Goal: Information Seeking & Learning: Check status

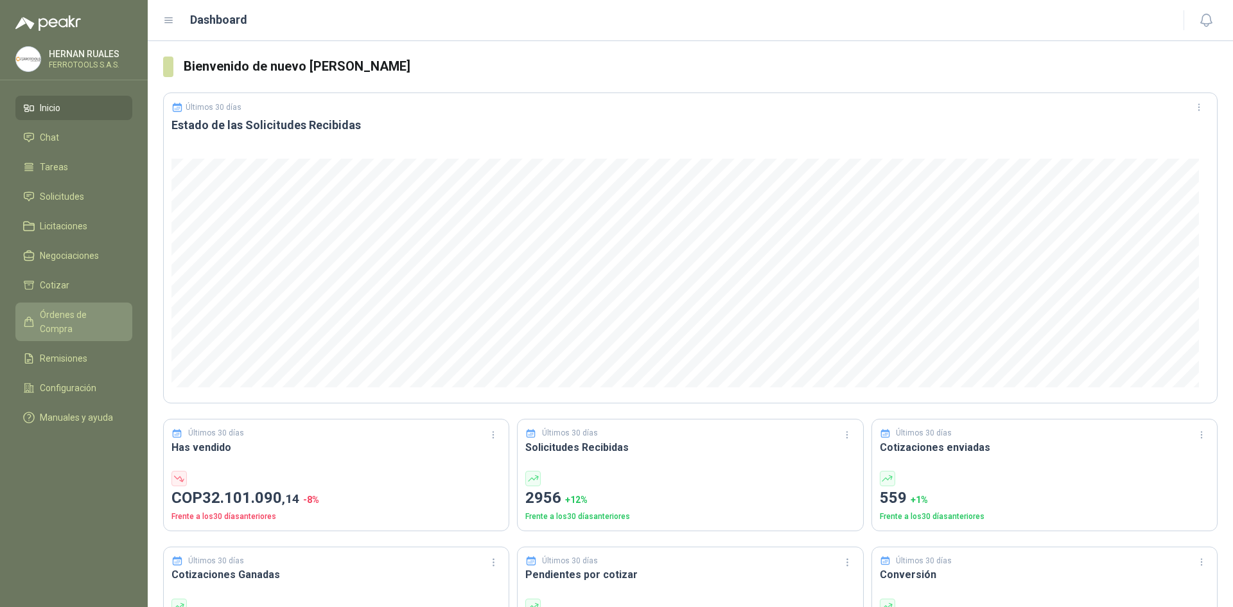
click at [97, 309] on span "Órdenes de Compra" at bounding box center [80, 322] width 80 height 28
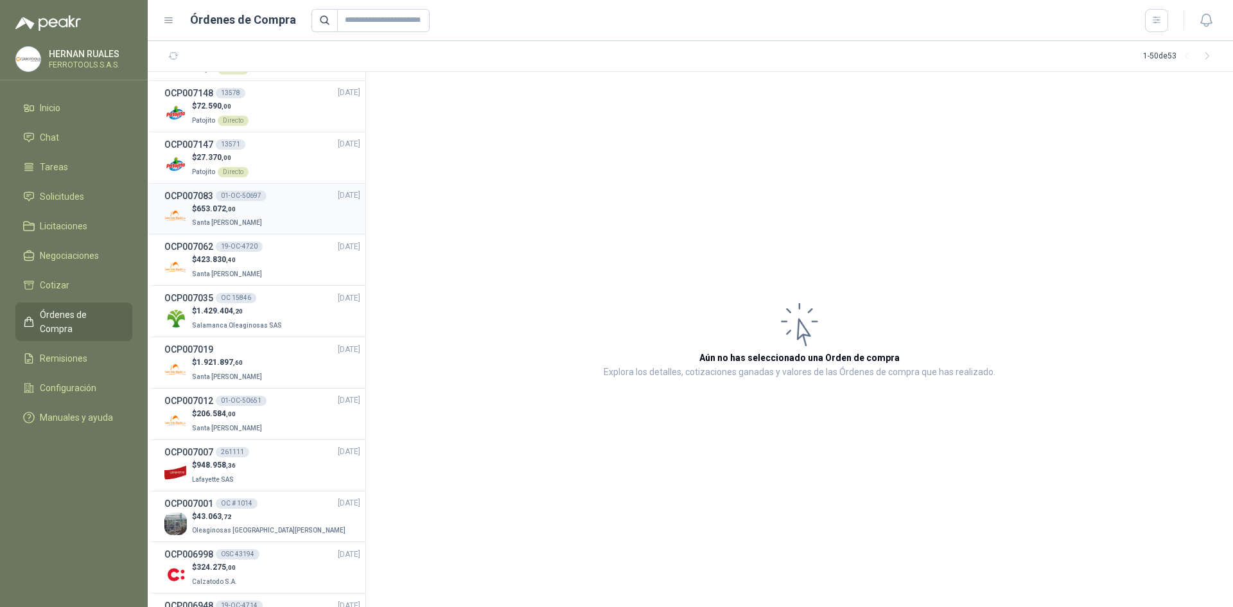
scroll to position [64, 0]
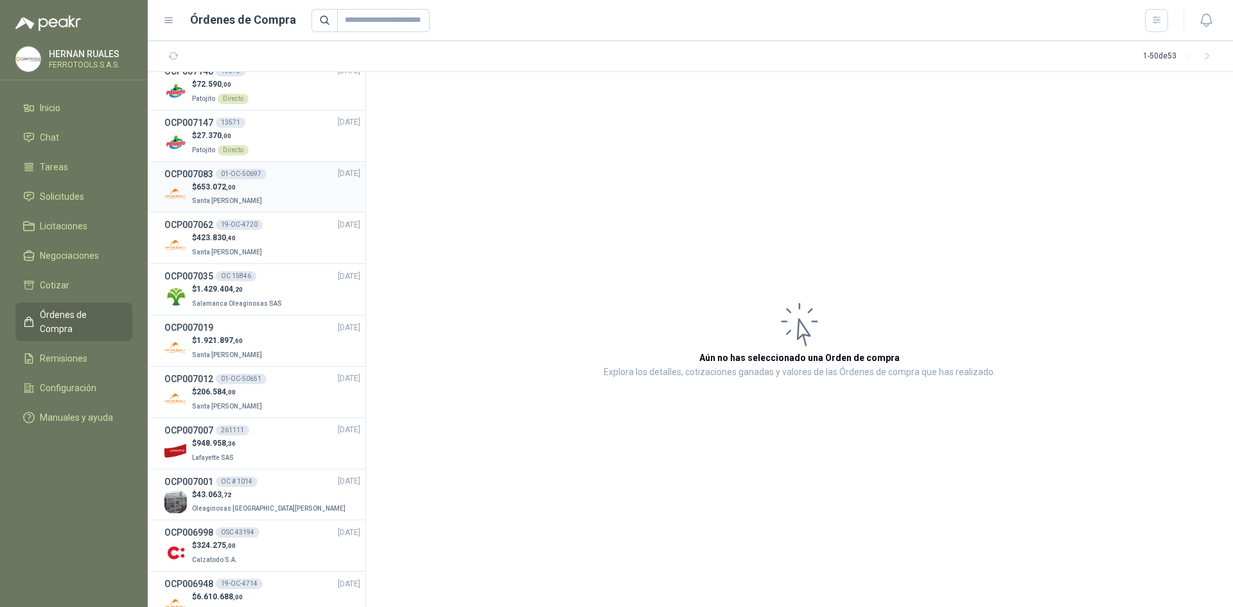
click at [272, 163] on li "OCP007083 01-OC-50697 [DATE] $ 653.072 ,00 Santa [PERSON_NAME]" at bounding box center [257, 187] width 218 height 51
click at [270, 194] on div "$ 653.072 ,00 Santa [PERSON_NAME]" at bounding box center [262, 194] width 196 height 26
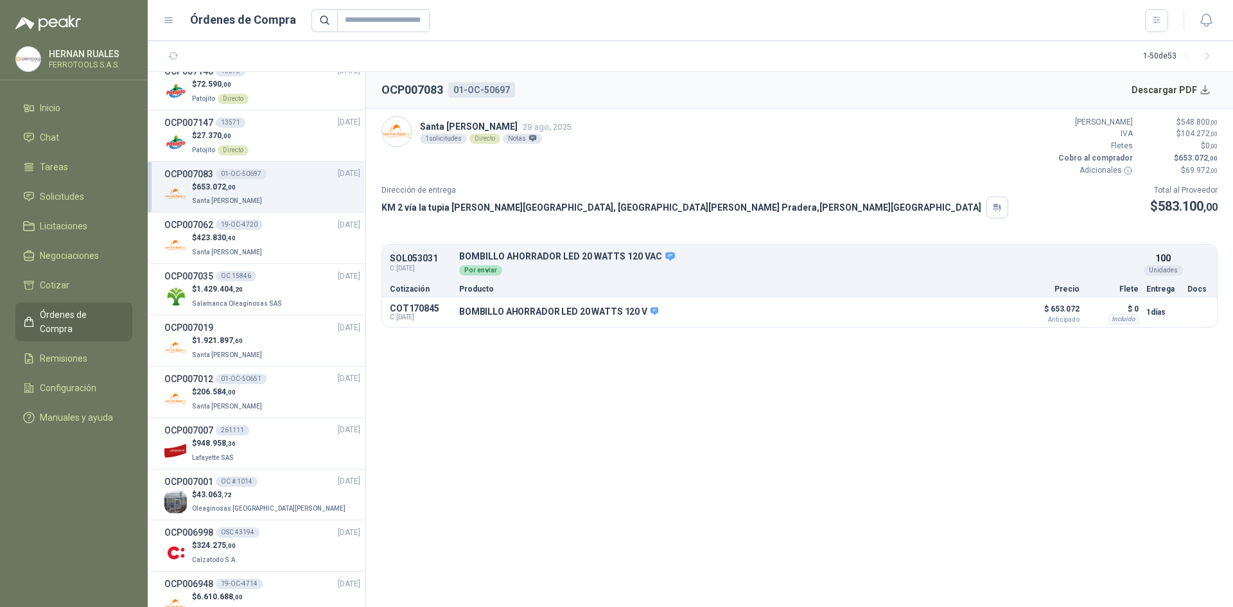
scroll to position [128, 0]
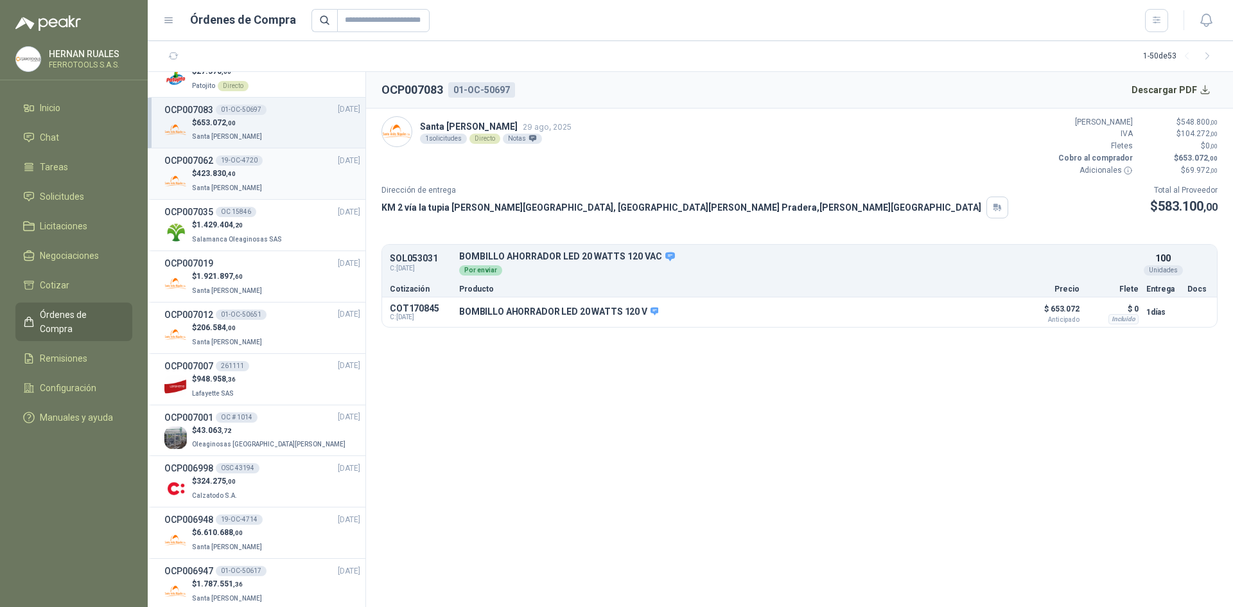
click at [270, 194] on div "$ 423.830 ,40 Santa [PERSON_NAME]" at bounding box center [262, 181] width 196 height 26
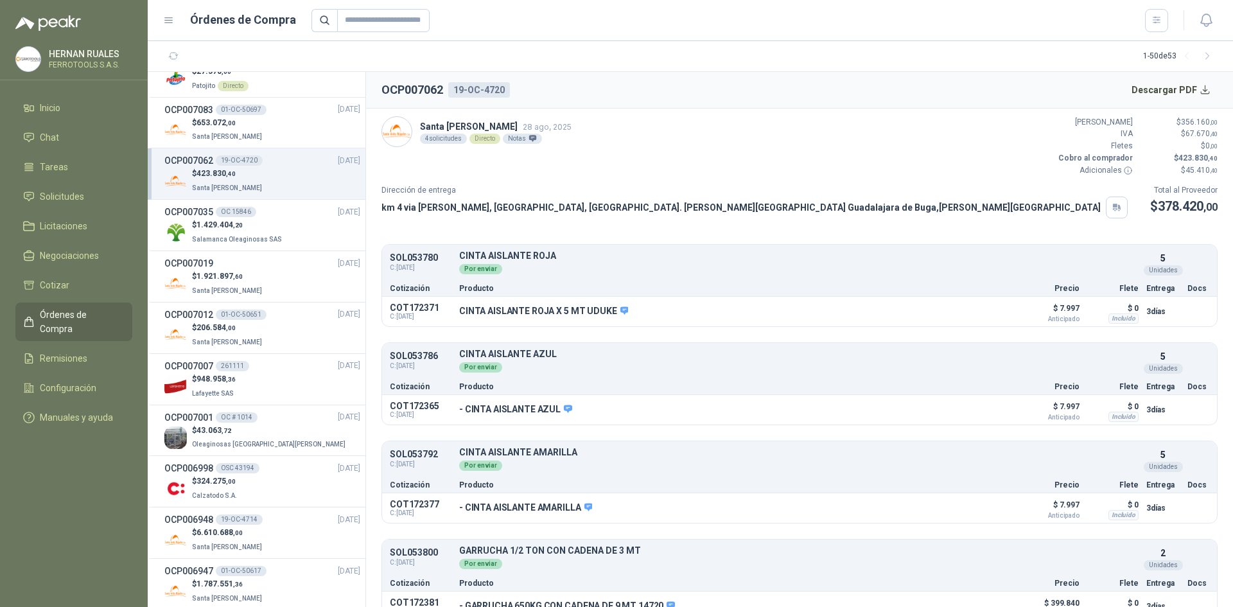
scroll to position [22, 0]
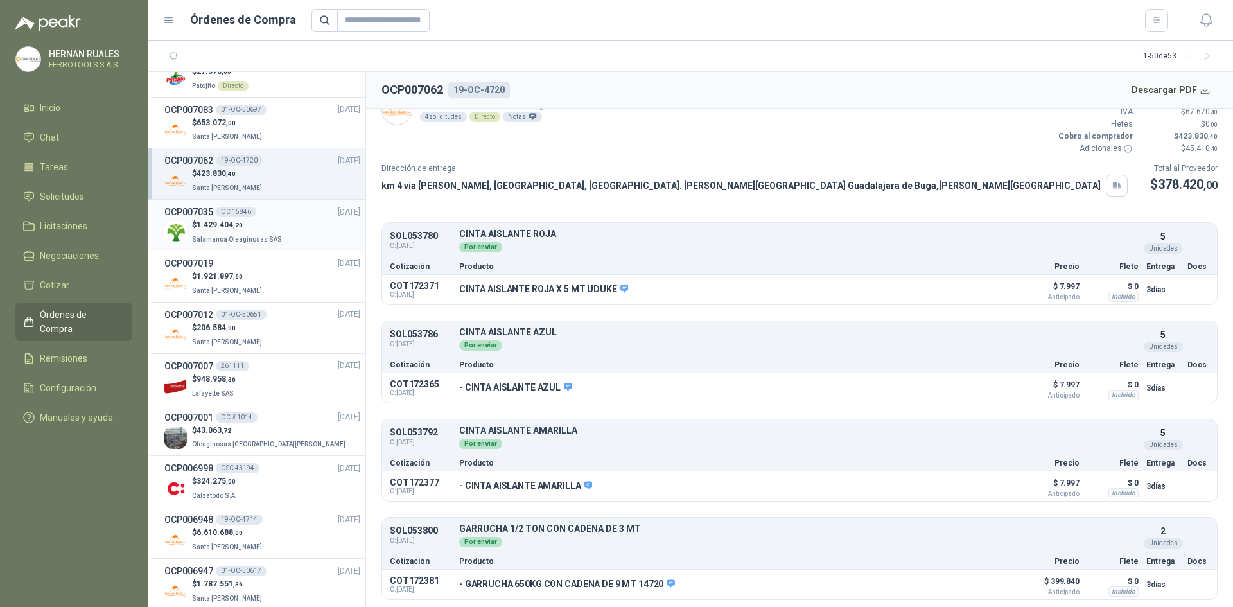
click at [243, 227] on p "$ 1.429.404 ,20" at bounding box center [238, 225] width 92 height 12
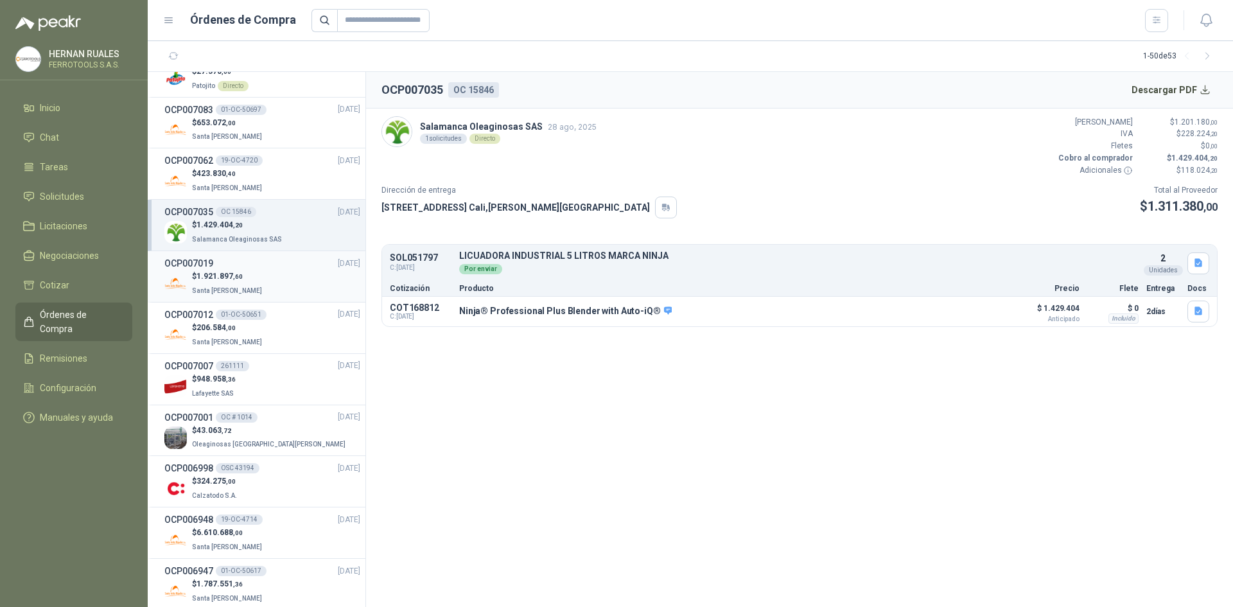
click at [254, 289] on div "$ 1.921.897 ,60 Santa [PERSON_NAME]" at bounding box center [262, 283] width 196 height 26
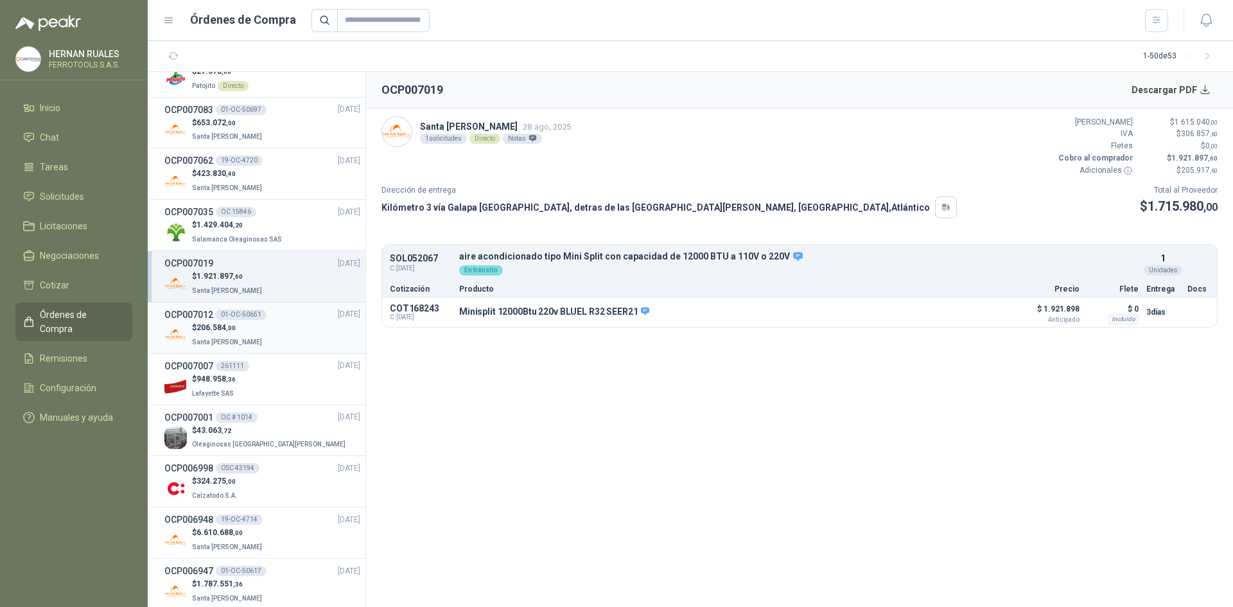
click at [290, 340] on div "$ 206.584 ,00 Santa [PERSON_NAME]" at bounding box center [262, 335] width 196 height 26
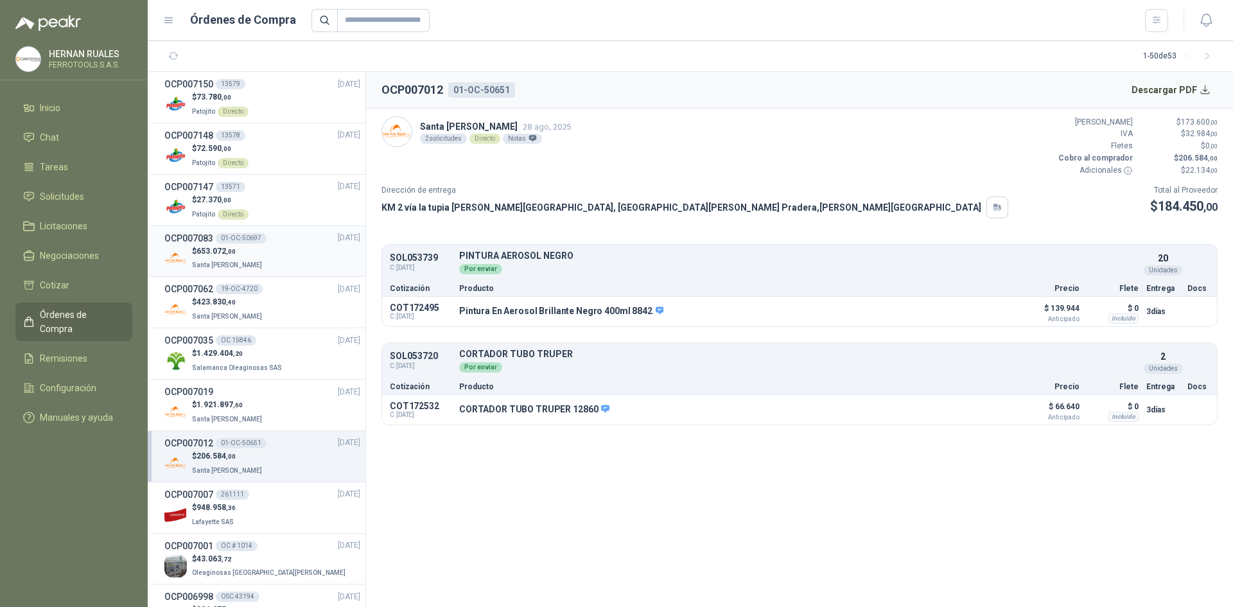
click at [257, 261] on div "$ 653.072 ,00 Santa [PERSON_NAME]" at bounding box center [262, 258] width 196 height 26
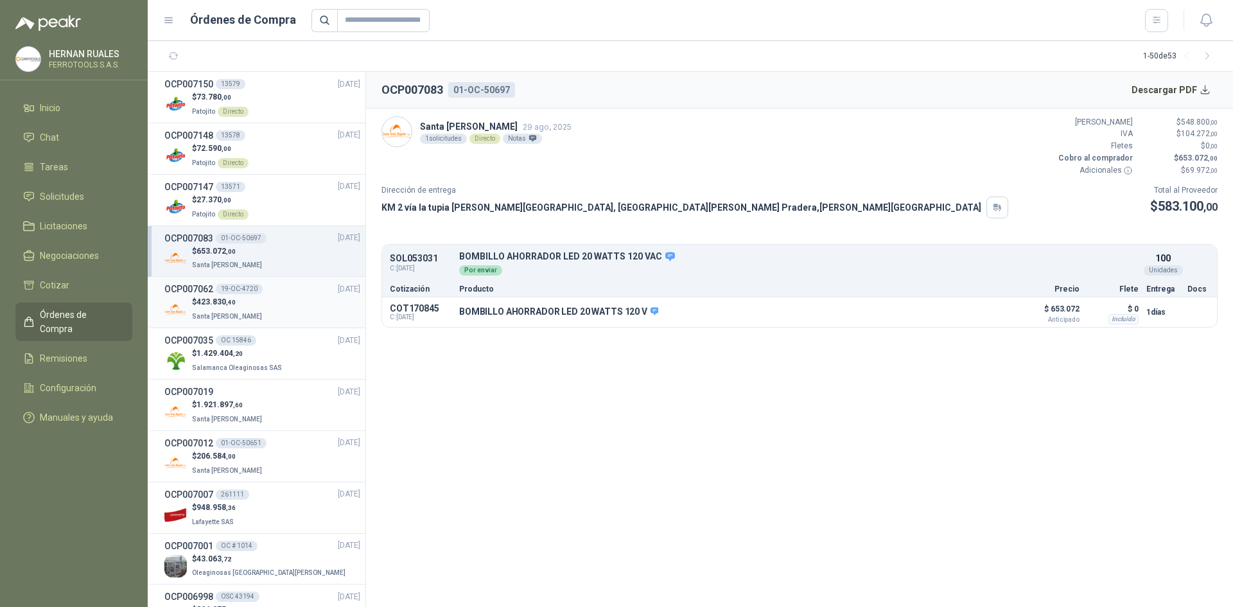
click at [270, 309] on div "$ 423.830 ,40 Santa [PERSON_NAME]" at bounding box center [262, 309] width 196 height 26
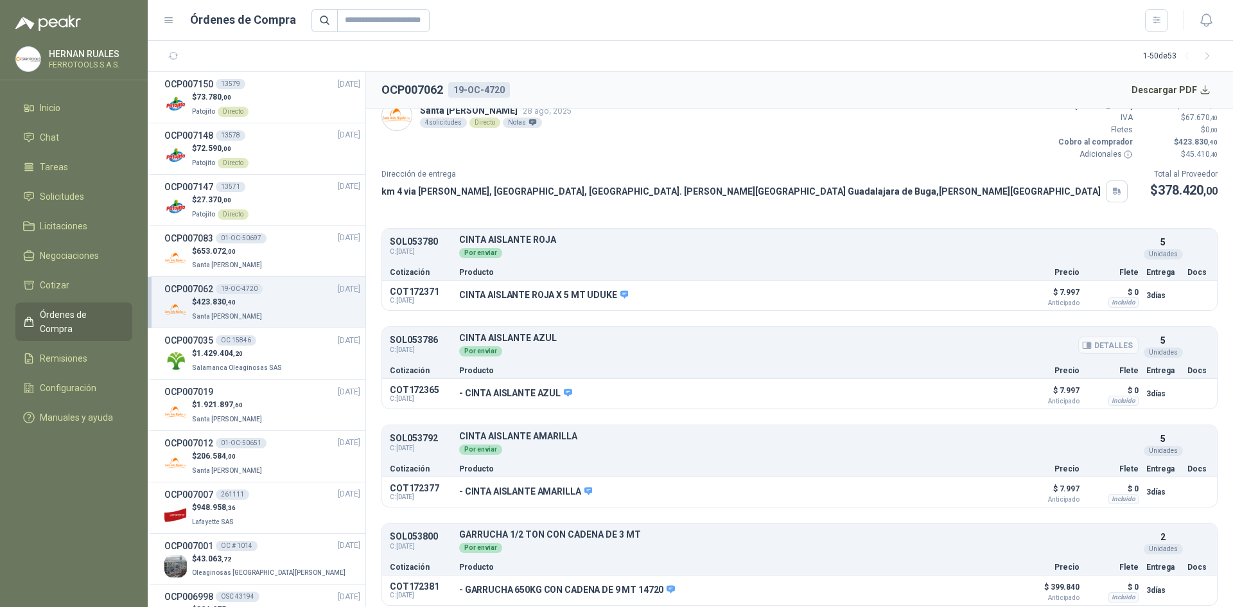
scroll to position [22, 0]
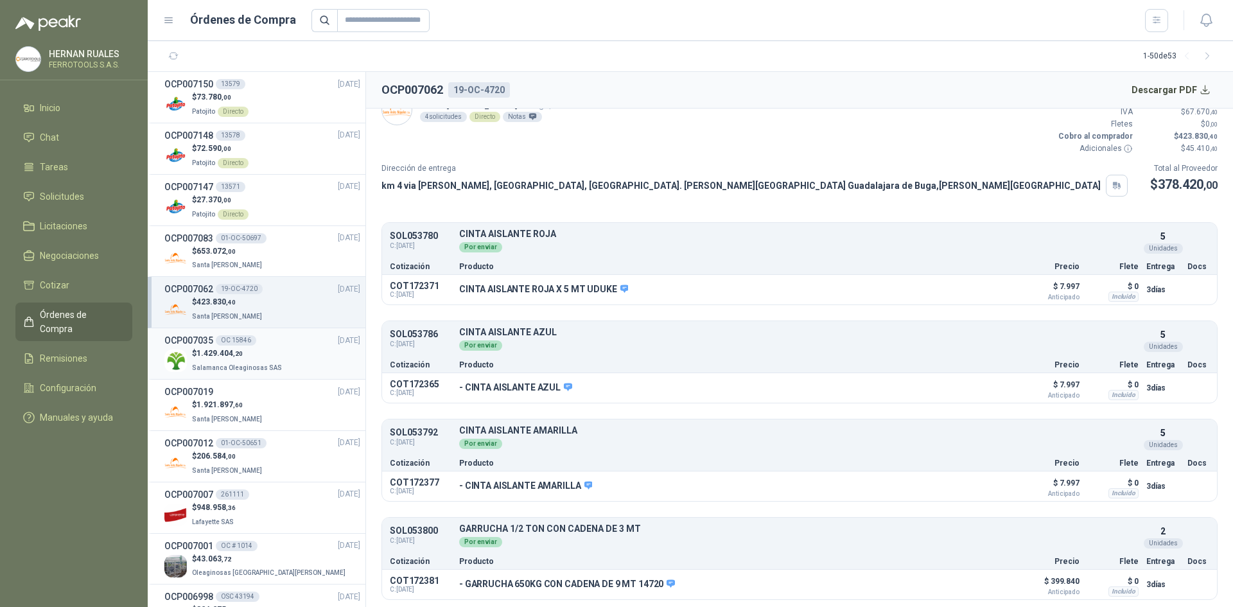
click at [289, 363] on div "$ 1.429.404 ,20 Salamanca Oleaginosas SAS" at bounding box center [262, 360] width 196 height 26
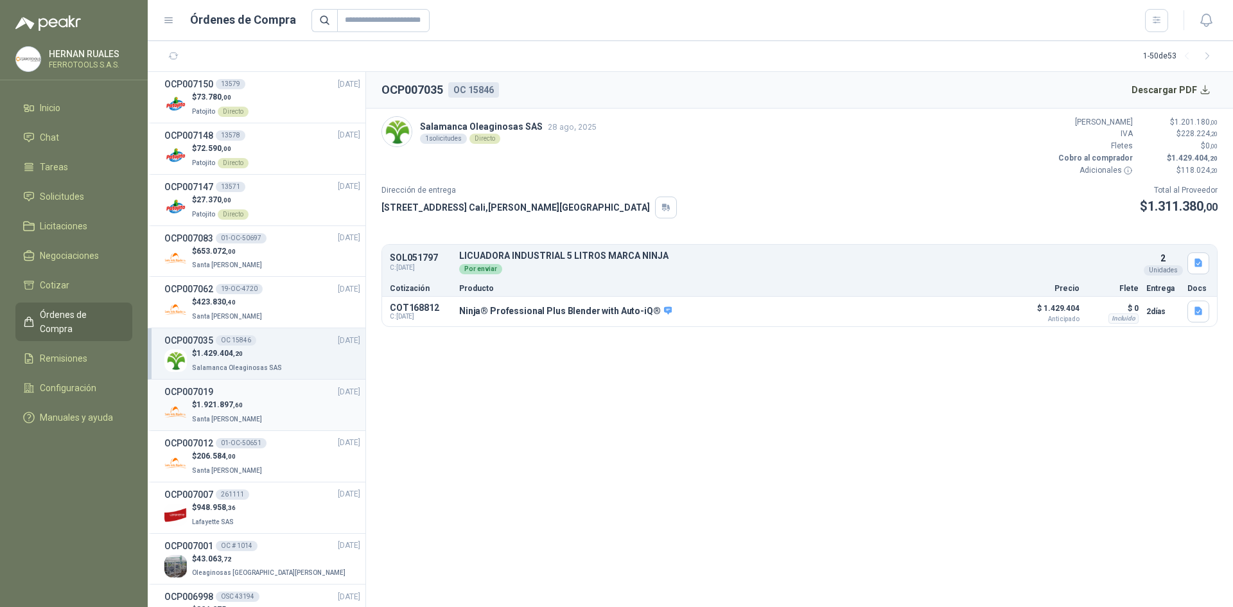
click at [286, 400] on div "$ 1.921.897 ,60 Santa [PERSON_NAME]" at bounding box center [262, 412] width 196 height 26
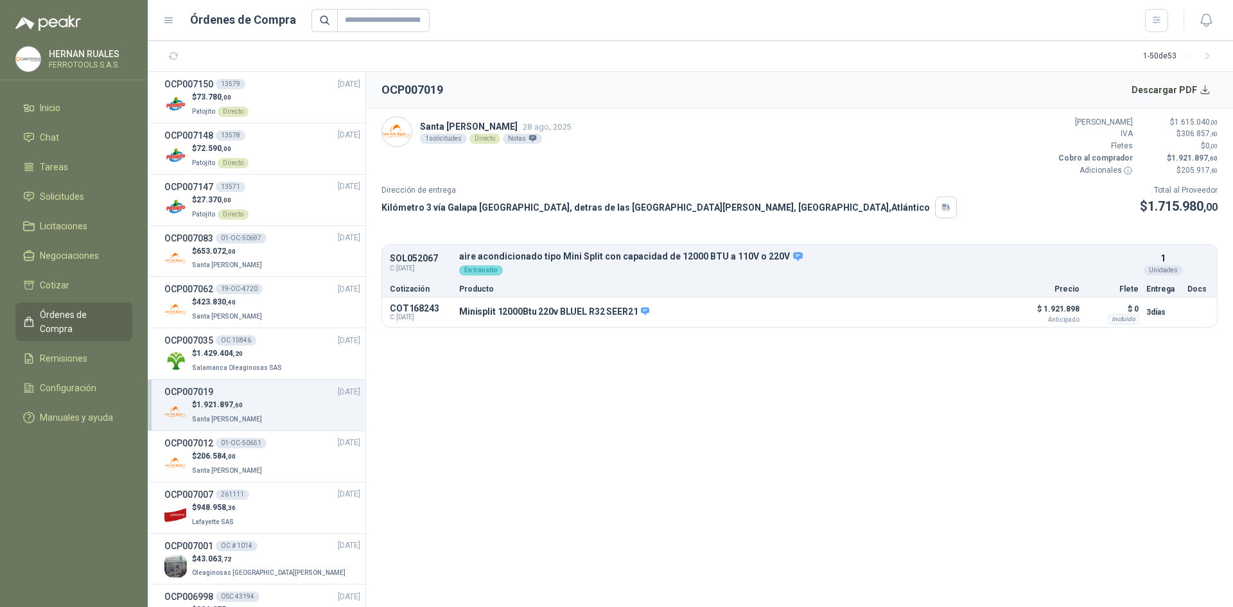
scroll to position [64, 0]
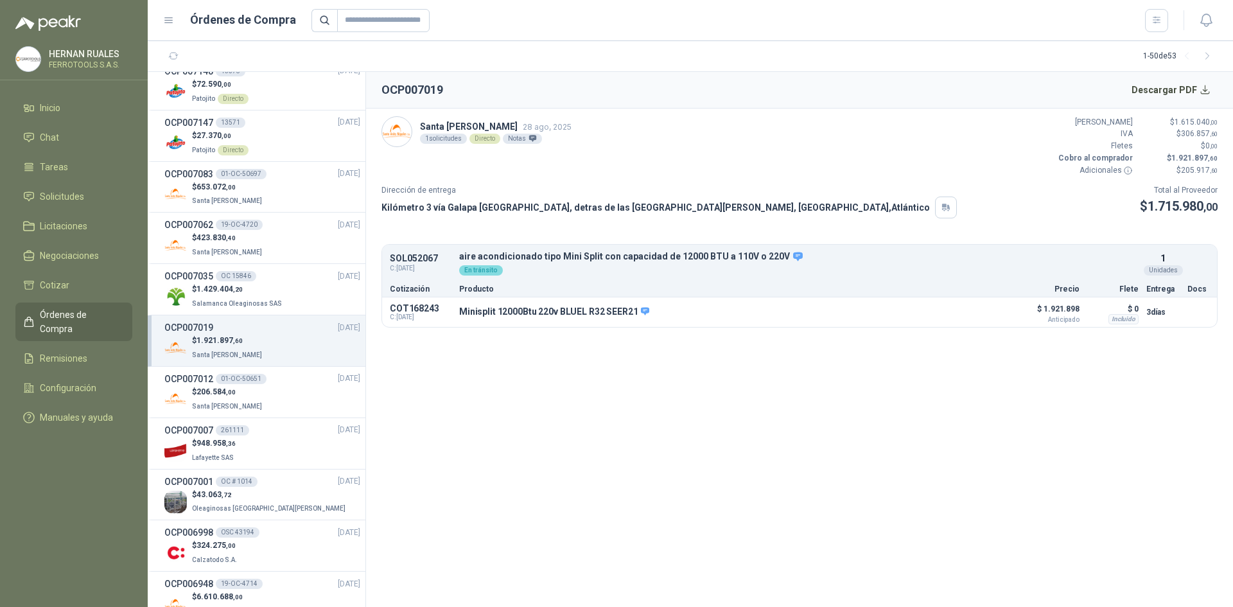
click at [286, 400] on div "$ 206.584 ,00 Santa [PERSON_NAME]" at bounding box center [262, 399] width 196 height 26
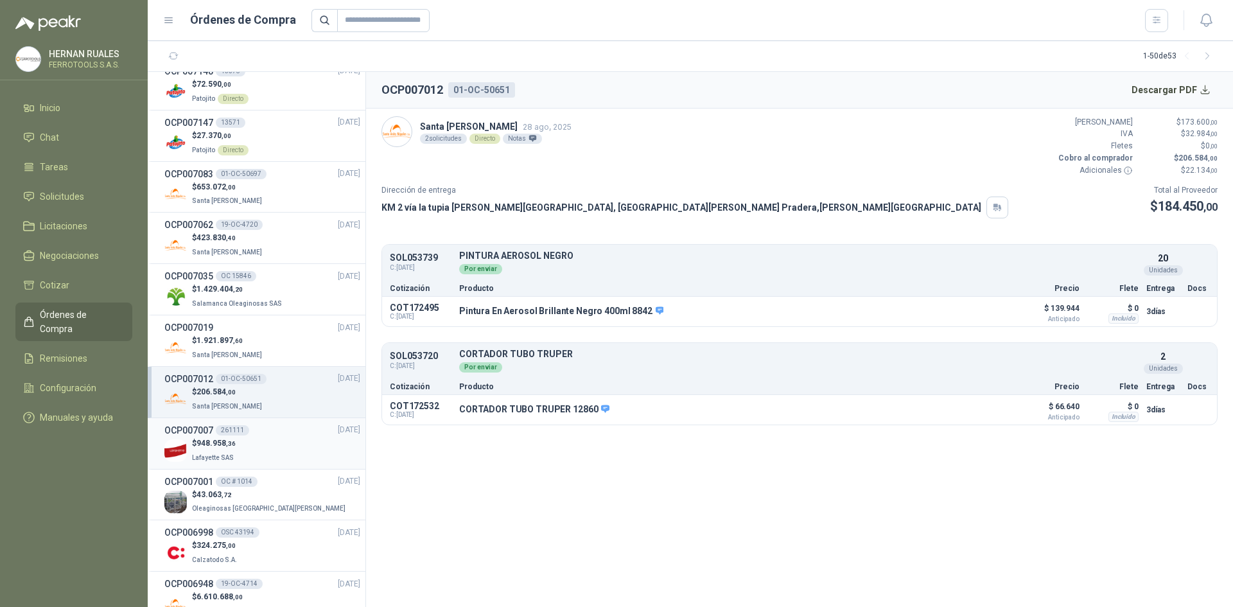
click at [272, 449] on div "$ 948.958 ,36 [GEOGRAPHIC_DATA]" at bounding box center [262, 450] width 196 height 26
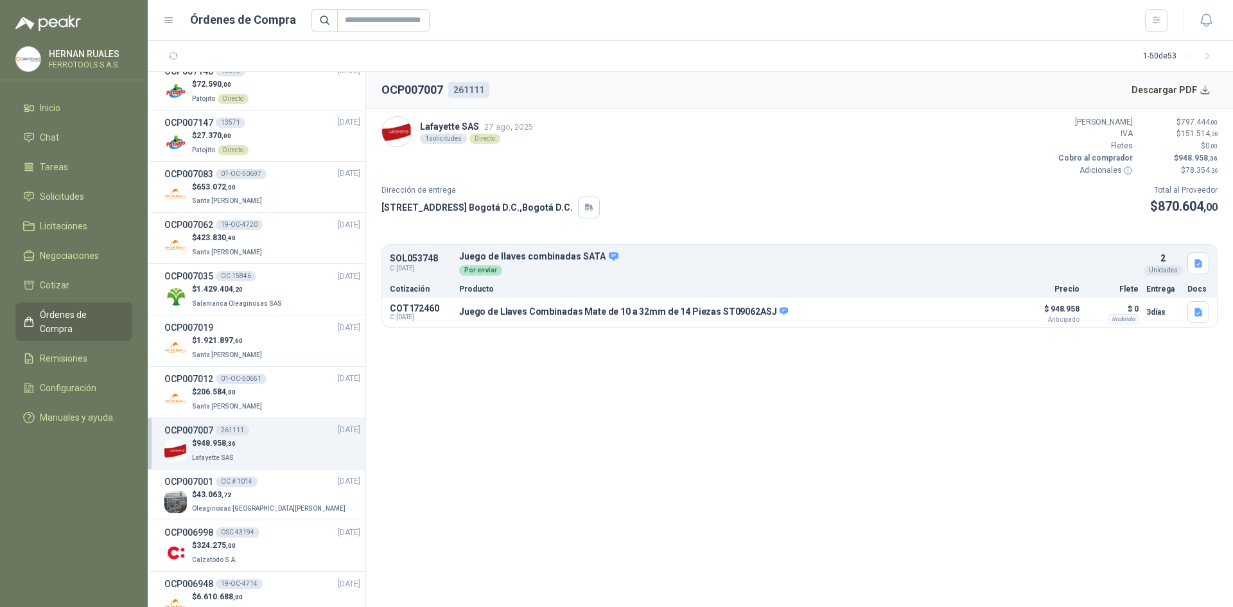
scroll to position [128, 0]
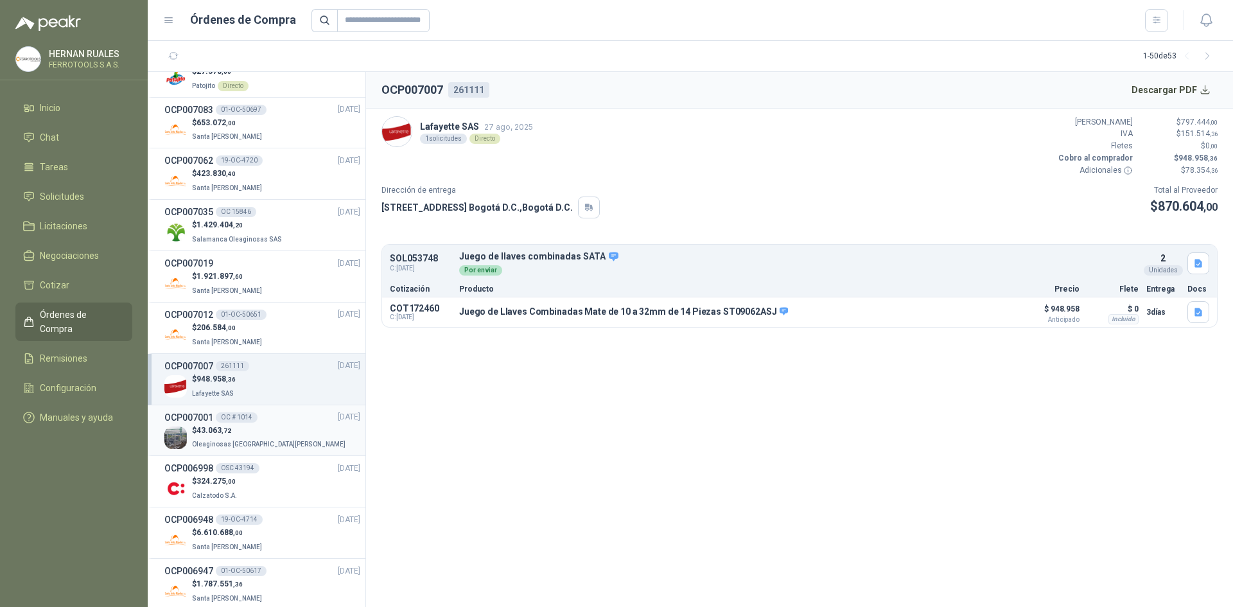
click at [277, 438] on div "$ 43.063 ,72 Oleaginosas [GEOGRAPHIC_DATA][PERSON_NAME]" at bounding box center [262, 437] width 196 height 26
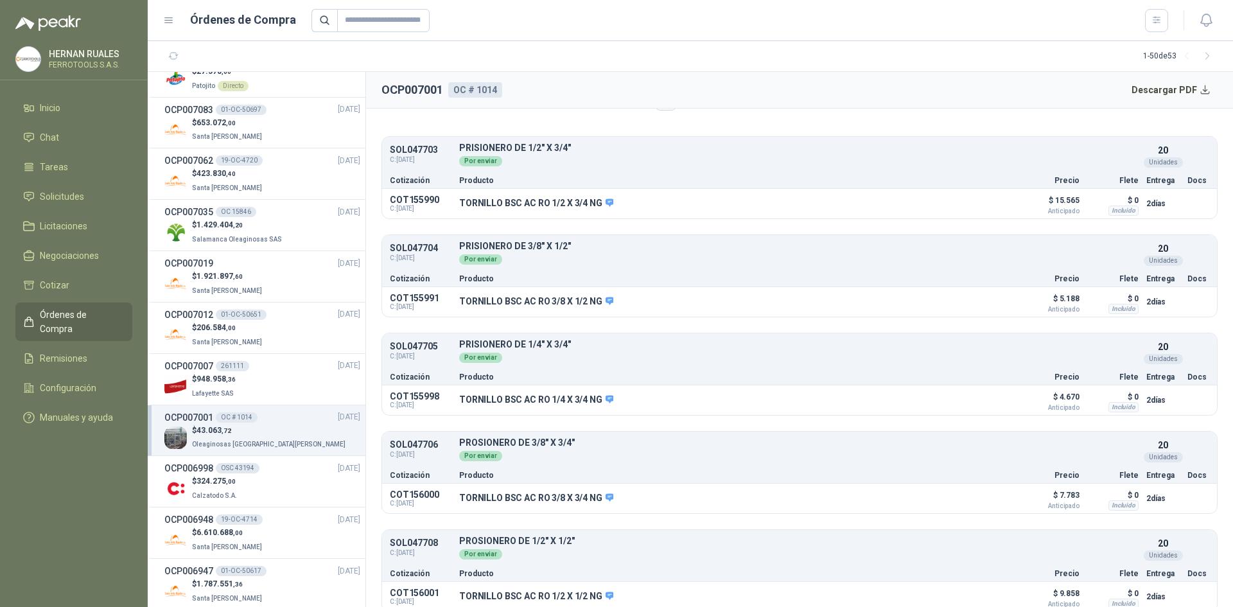
scroll to position [120, 0]
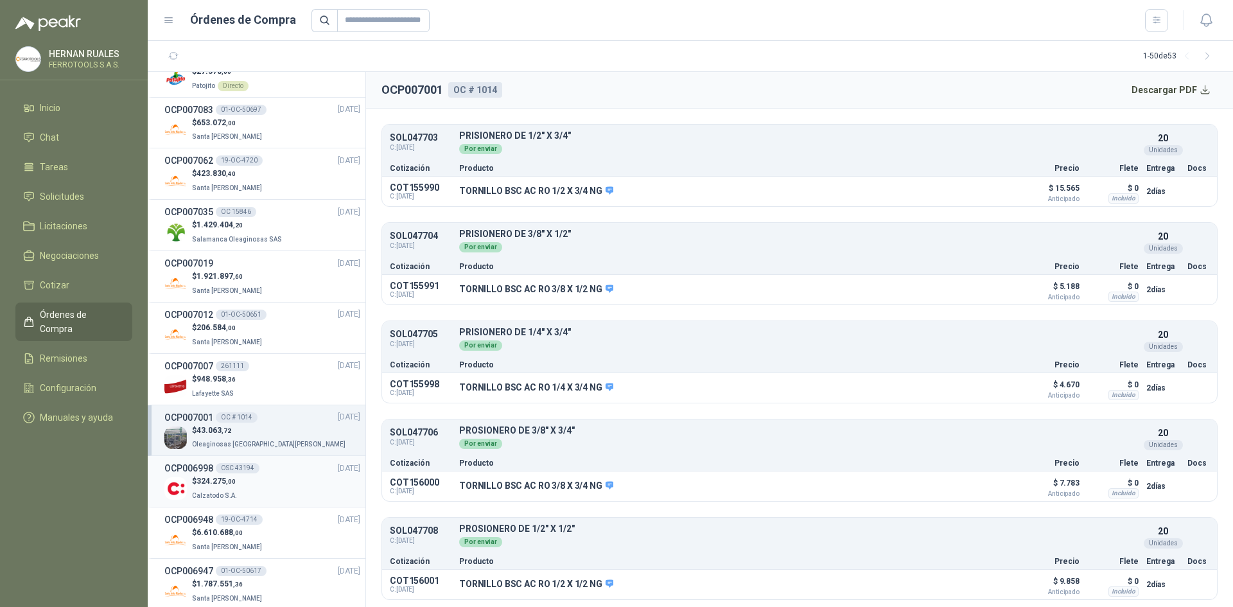
click at [284, 474] on div "OCP006998 OSC 43194 [DATE]" at bounding box center [262, 468] width 196 height 14
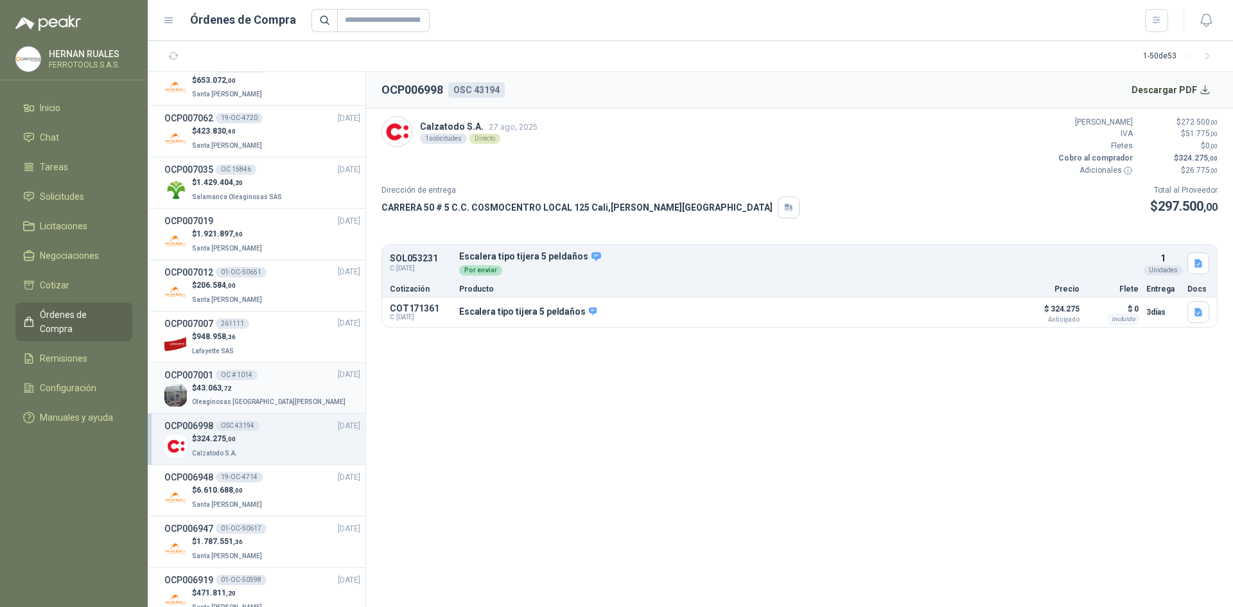
scroll to position [193, 0]
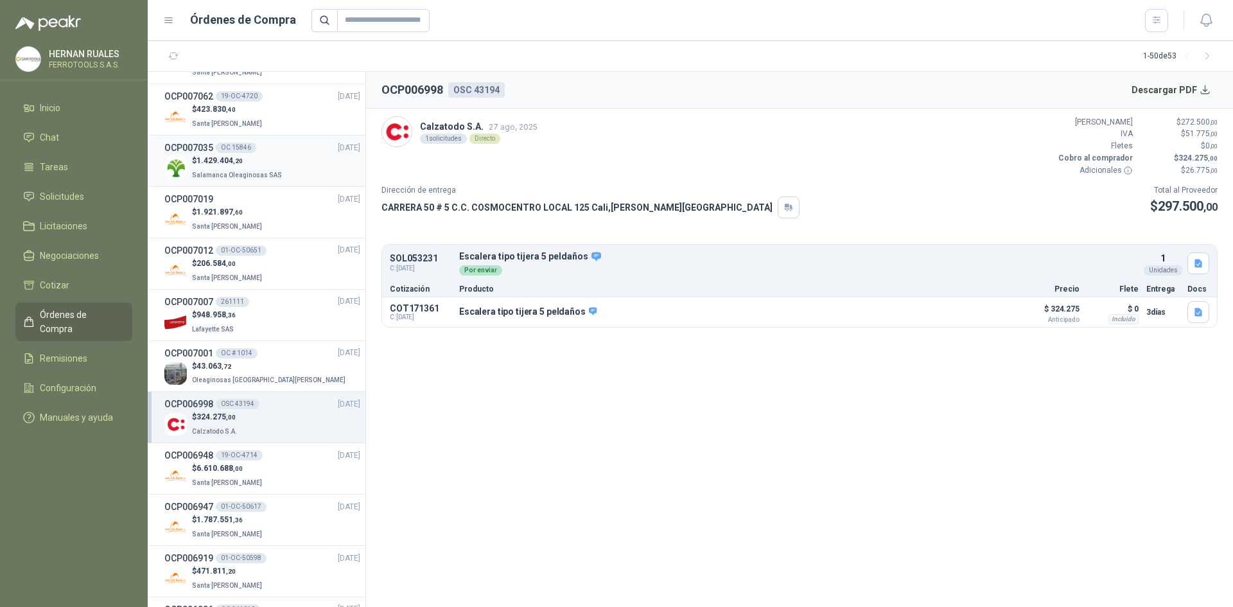
click at [254, 173] on span "Salamanca Oleaginosas SAS" at bounding box center [237, 174] width 90 height 7
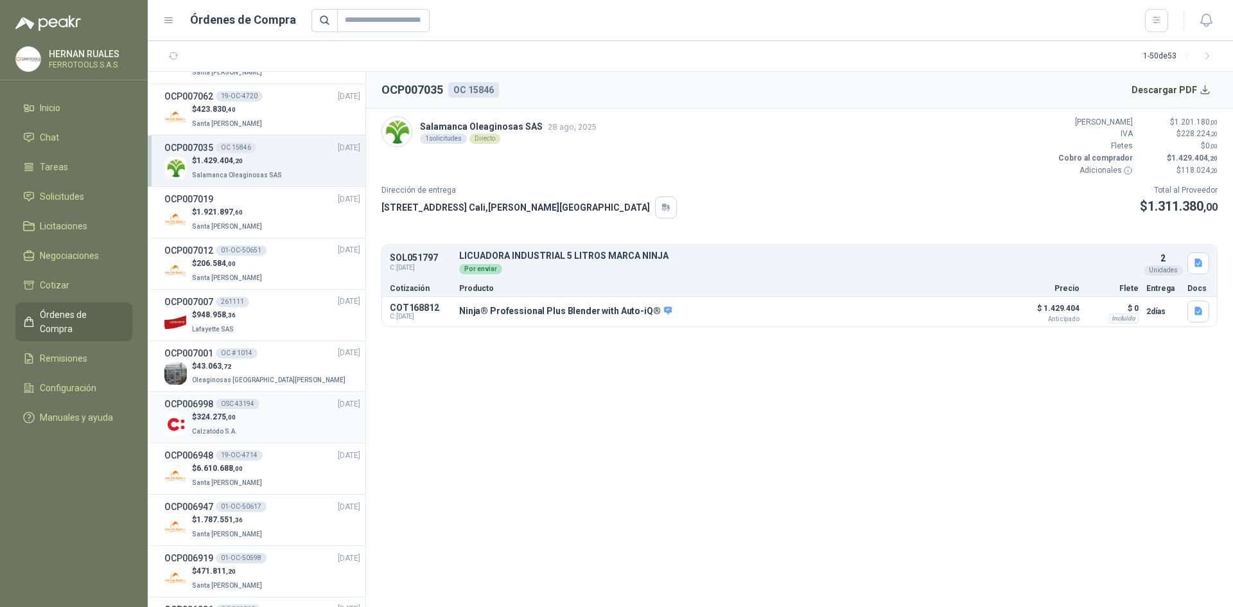
click at [297, 421] on div "$ 324.275 ,00 Calzatodo S.A." at bounding box center [262, 424] width 196 height 26
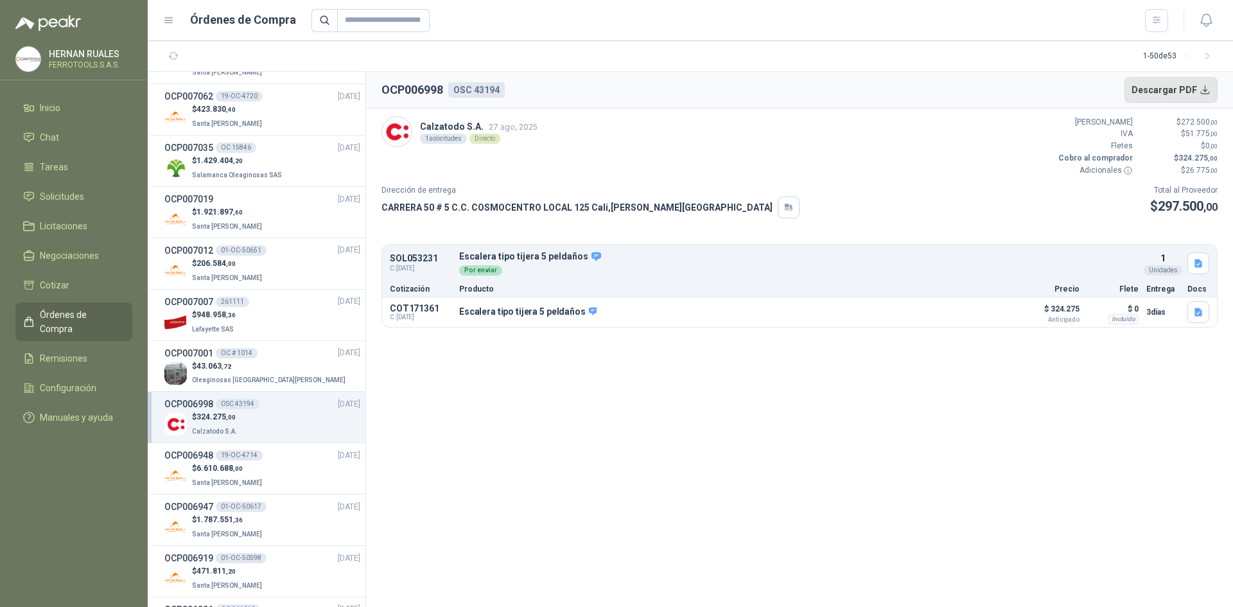
click at [1208, 96] on button "Descargar PDF" at bounding box center [1171, 90] width 94 height 26
click at [996, 317] on button "Detalles" at bounding box center [977, 312] width 60 height 17
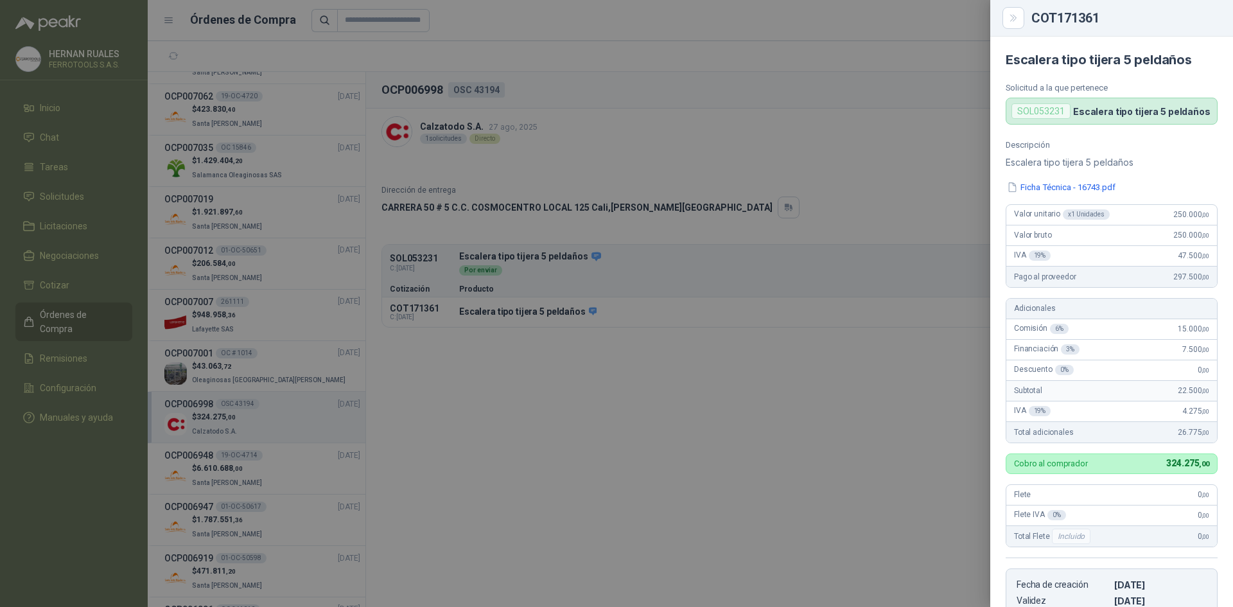
click at [571, 135] on div at bounding box center [616, 303] width 1233 height 607
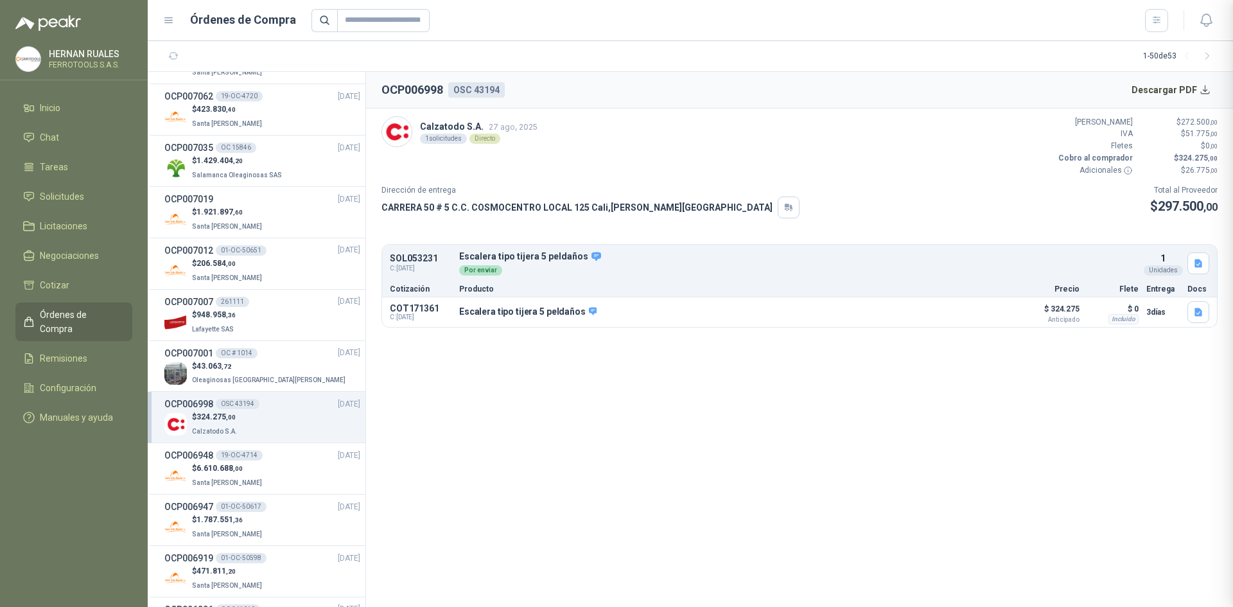
scroll to position [256, 0]
click at [279, 360] on div "$ 43.063 ,72 Oleaginosas [GEOGRAPHIC_DATA][PERSON_NAME]" at bounding box center [262, 373] width 196 height 26
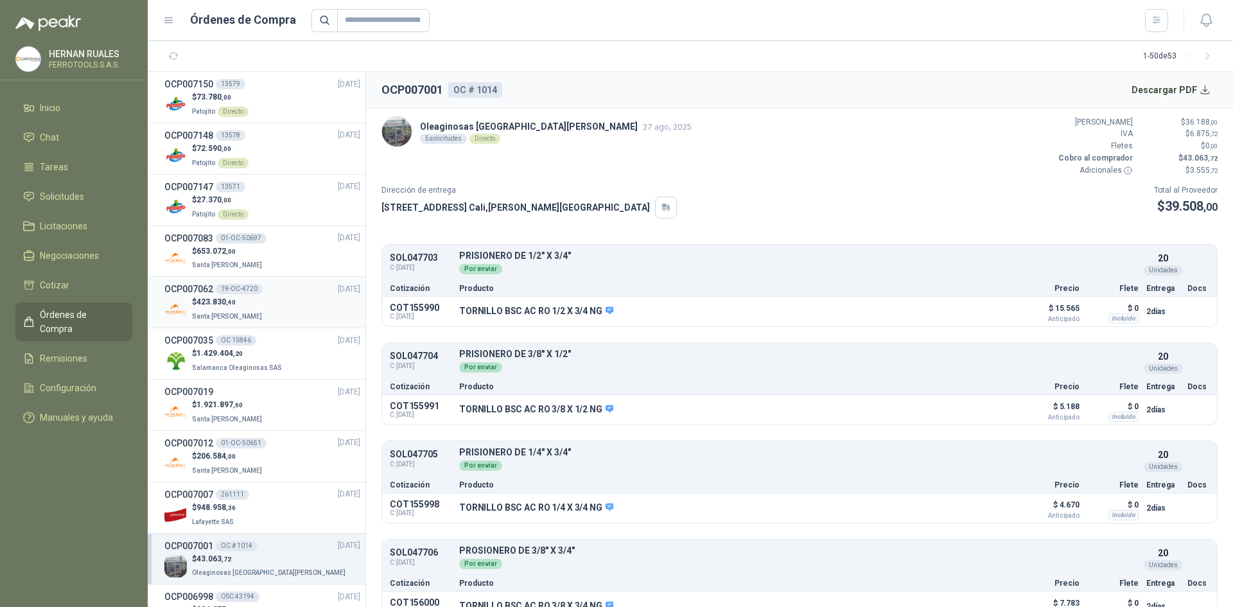
click at [286, 318] on div "$ 423.830 ,40 Santa [PERSON_NAME]" at bounding box center [262, 309] width 196 height 26
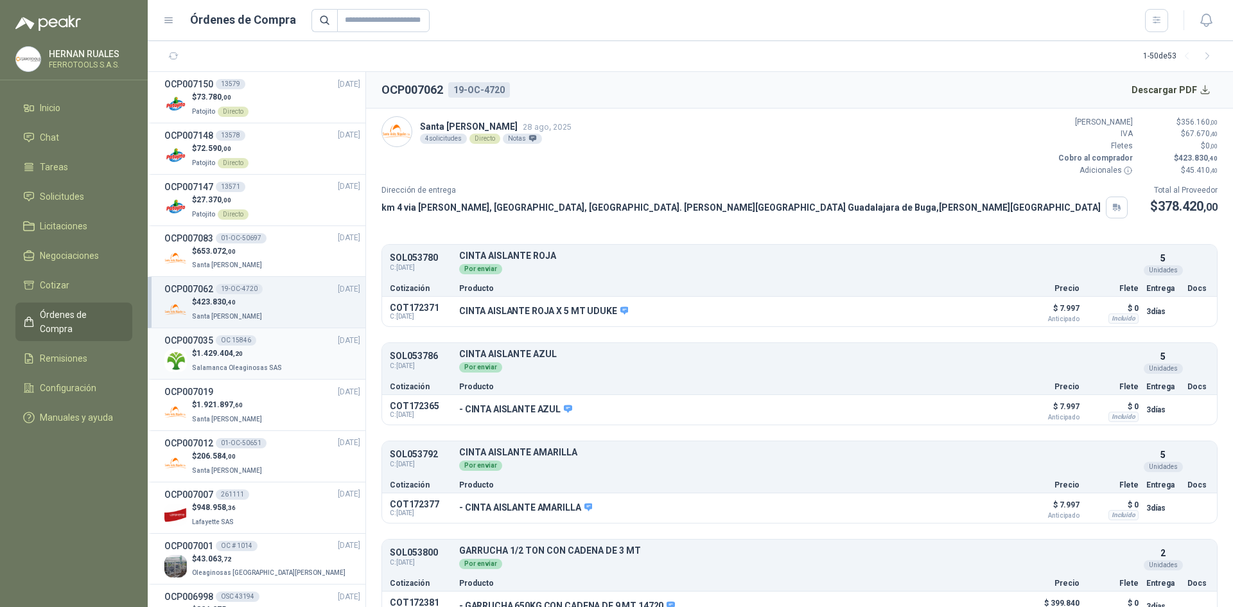
click at [286, 343] on div "OCP007035 OC 15846 [DATE]" at bounding box center [262, 340] width 196 height 14
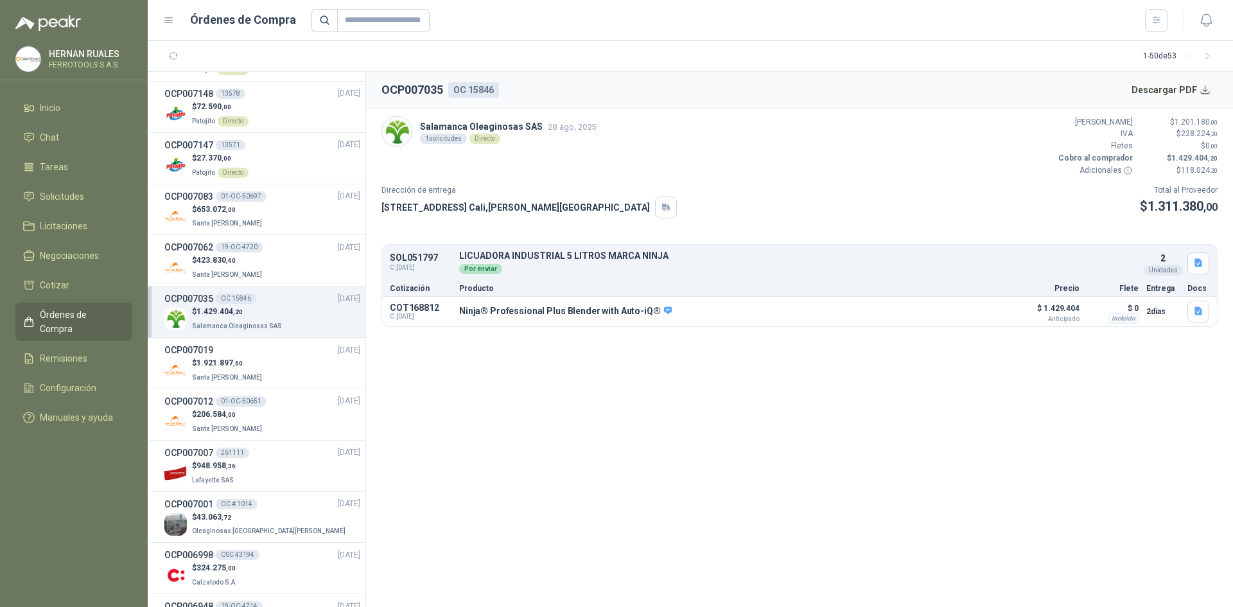
scroll to position [64, 0]
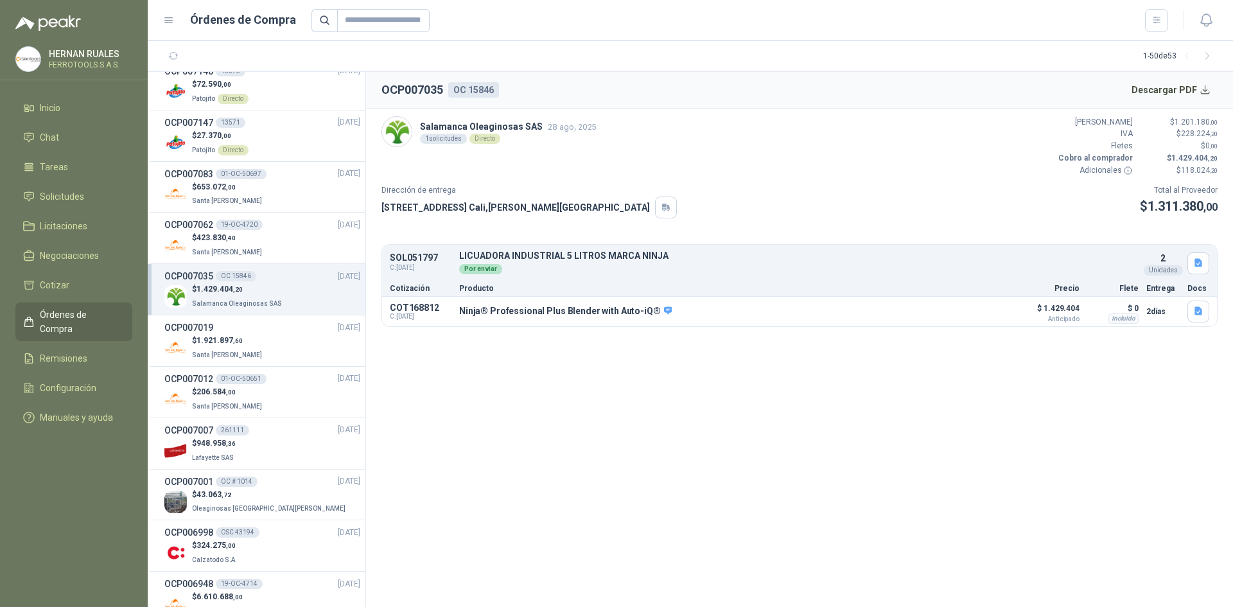
click at [286, 343] on div "$ 1.921.897 ,60 Santa [PERSON_NAME]" at bounding box center [262, 347] width 196 height 26
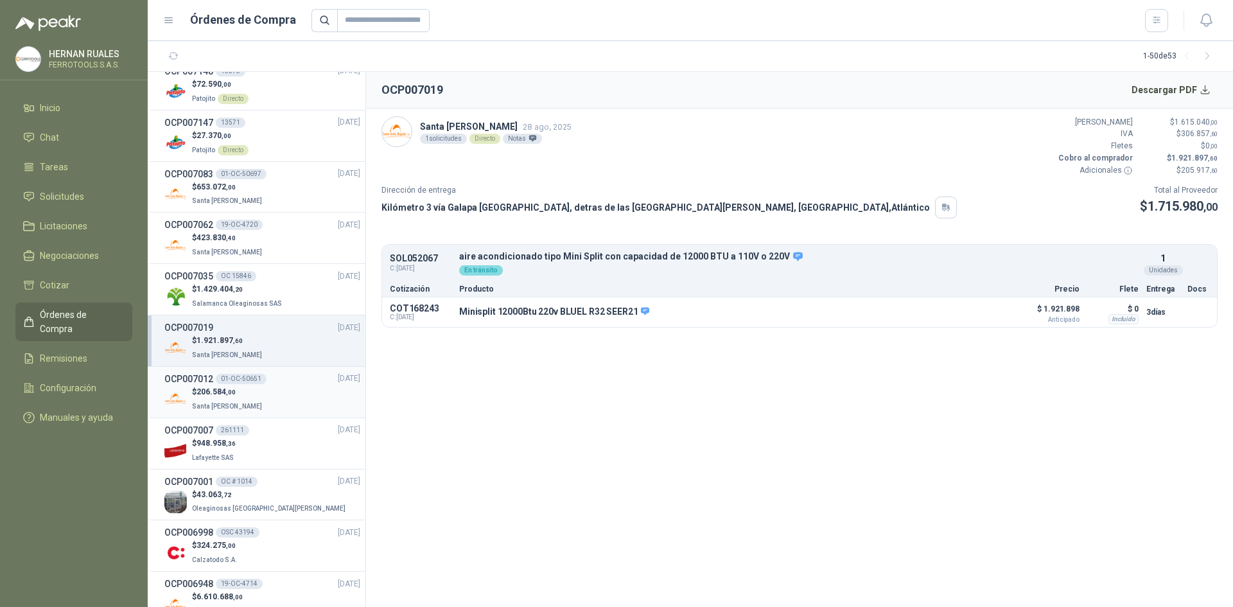
click at [286, 391] on div "$ 206.584 ,00 Santa [PERSON_NAME]" at bounding box center [262, 399] width 196 height 26
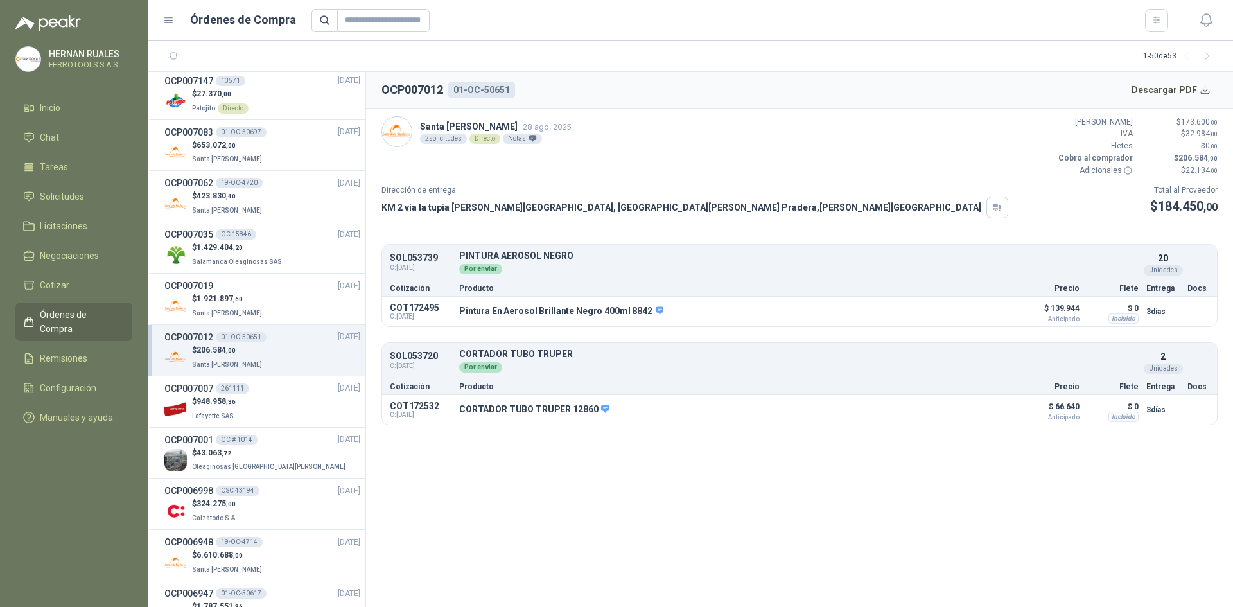
scroll to position [128, 0]
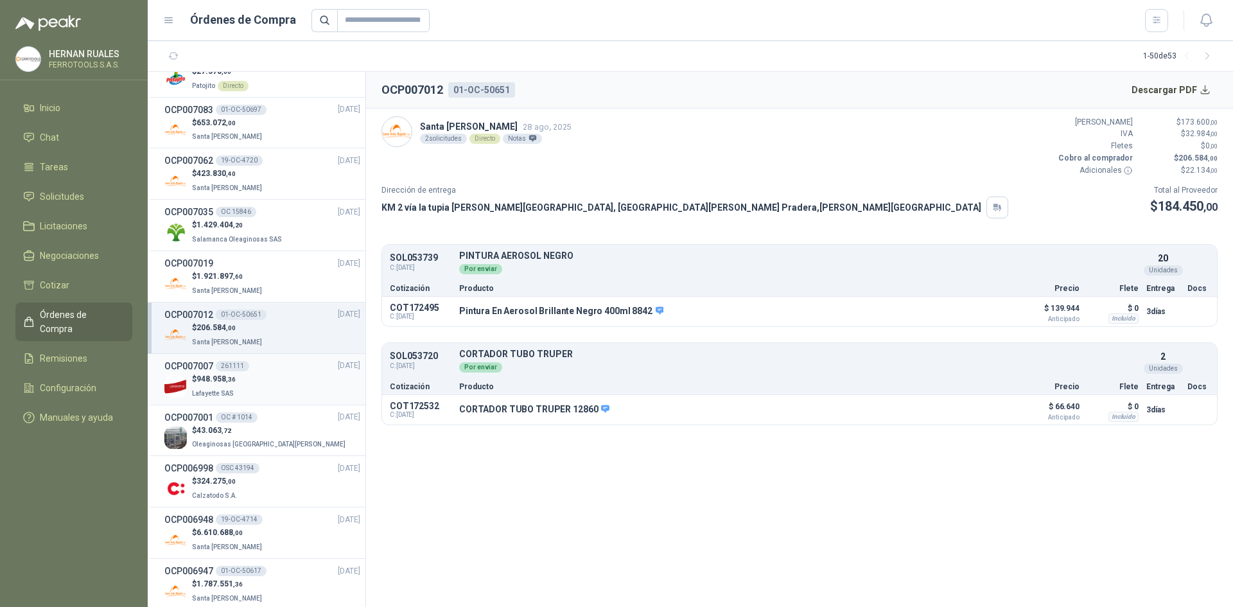
click at [290, 388] on div "$ 948.958 ,36 [GEOGRAPHIC_DATA]" at bounding box center [262, 386] width 196 height 26
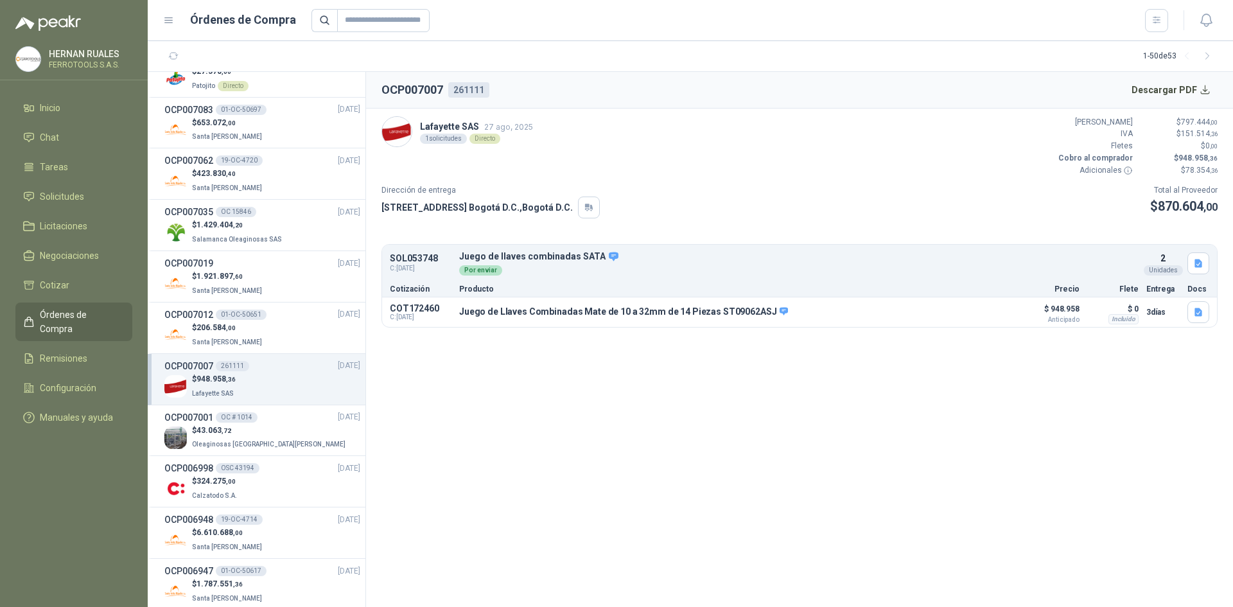
scroll to position [193, 0]
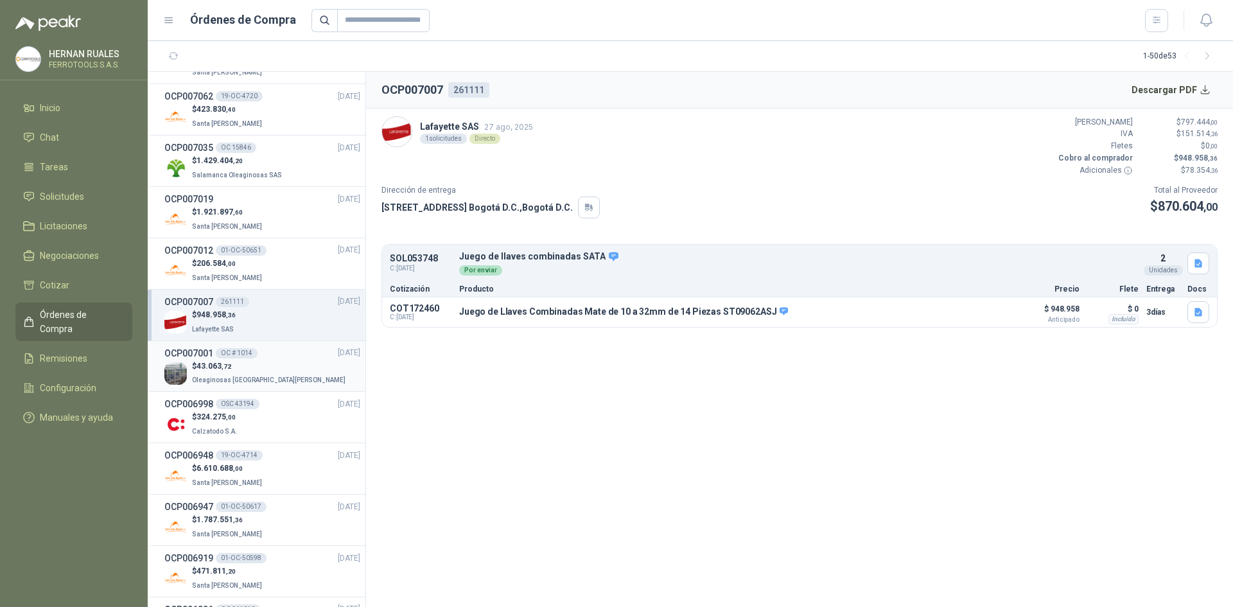
click at [293, 384] on div "$ 43.063 ,72 Oleaginosas [GEOGRAPHIC_DATA][PERSON_NAME]" at bounding box center [262, 373] width 196 height 26
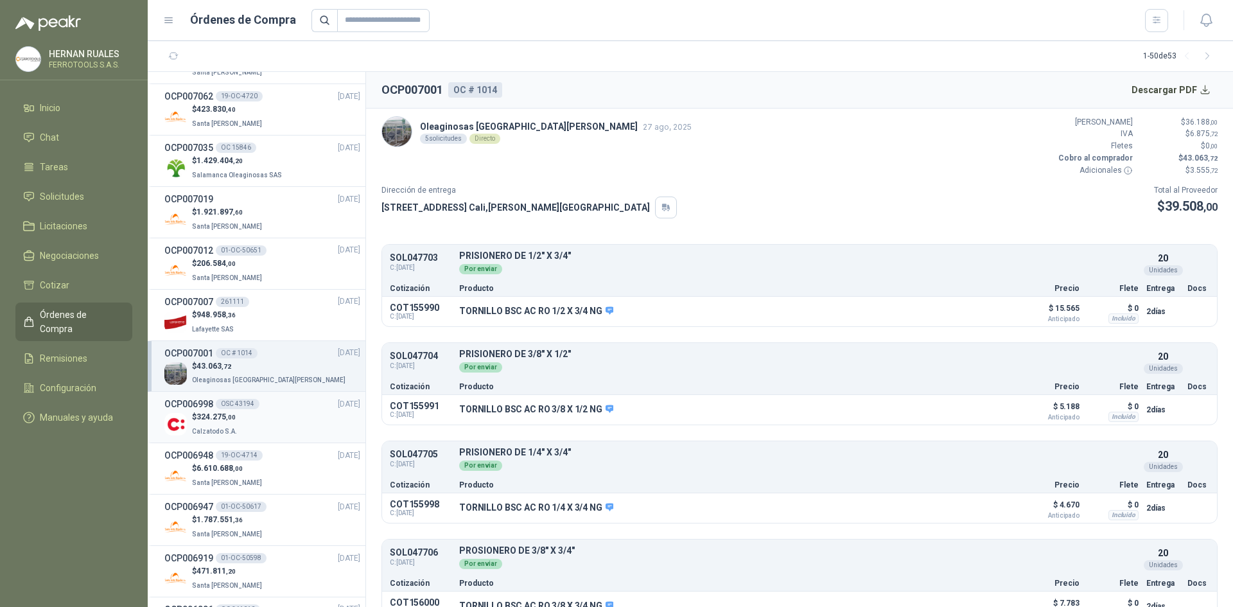
click at [254, 420] on div "$ 324.275 ,00 Calzatodo S.A." at bounding box center [262, 424] width 196 height 26
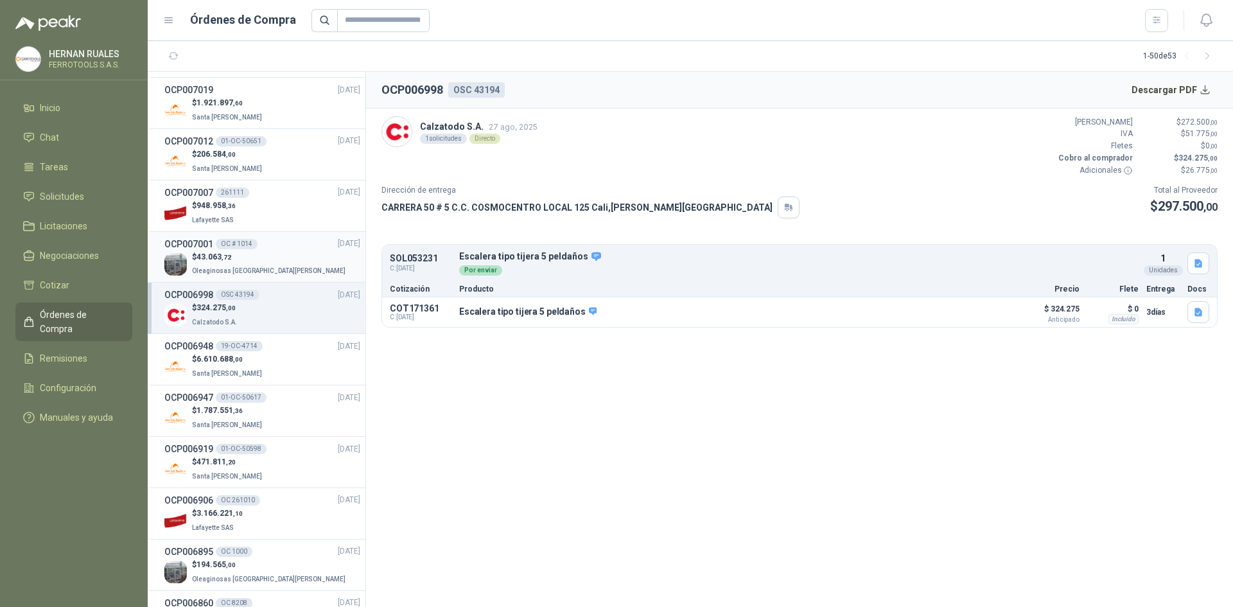
scroll to position [321, 0]
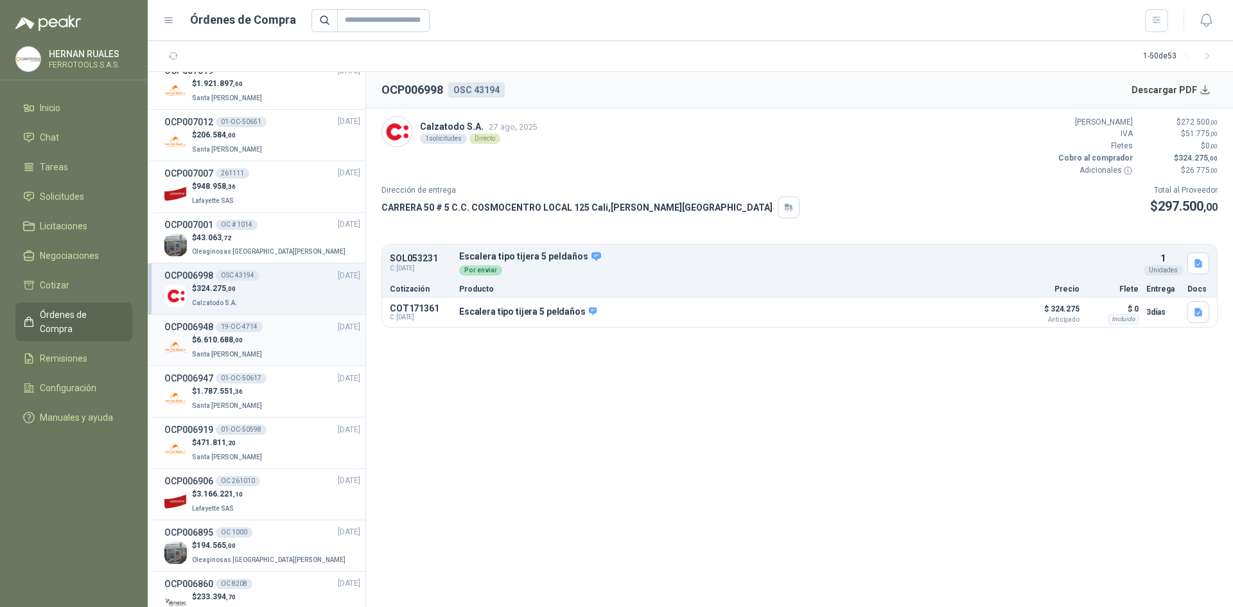
click at [275, 345] on div "$ 6.610.688 ,00 Santa [PERSON_NAME]" at bounding box center [262, 347] width 196 height 26
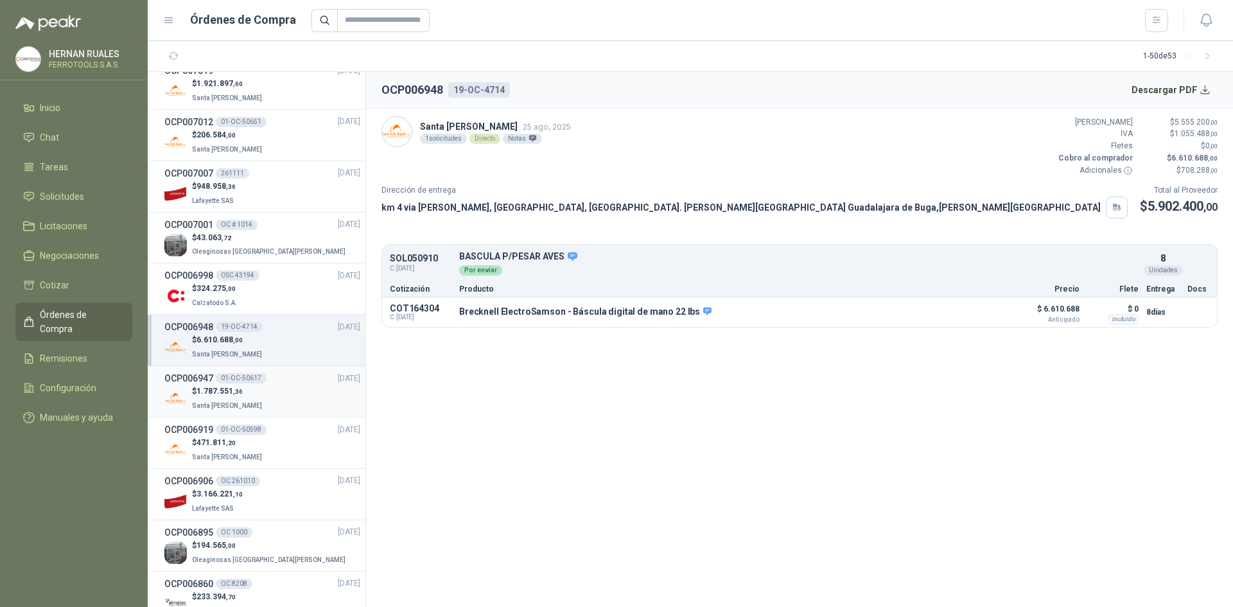
click at [275, 389] on div "$ 1.787.551 ,36 [GEOGRAPHIC_DATA][PERSON_NAME]" at bounding box center [262, 398] width 196 height 26
click at [284, 332] on div "OCP006948 19-OC-4714 [DATE]" at bounding box center [262, 327] width 196 height 14
click at [284, 388] on div "$ 1.787.551 ,36 [GEOGRAPHIC_DATA][PERSON_NAME]" at bounding box center [262, 398] width 196 height 26
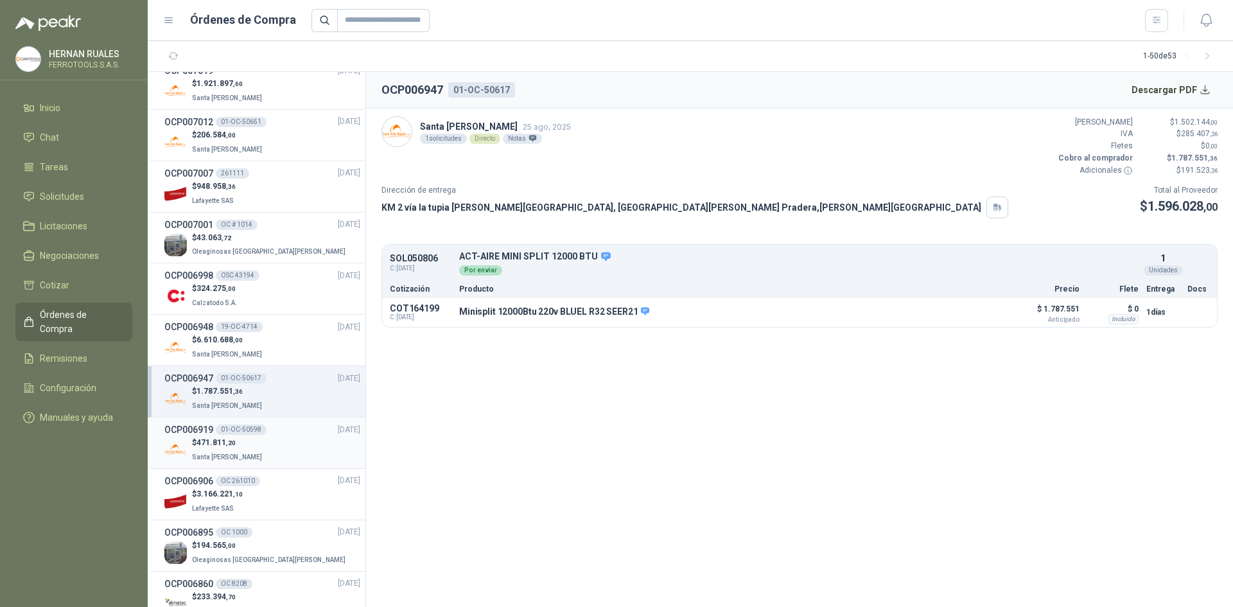
click at [281, 444] on div "$ 471.811 ,20 Santa [PERSON_NAME]" at bounding box center [262, 450] width 196 height 26
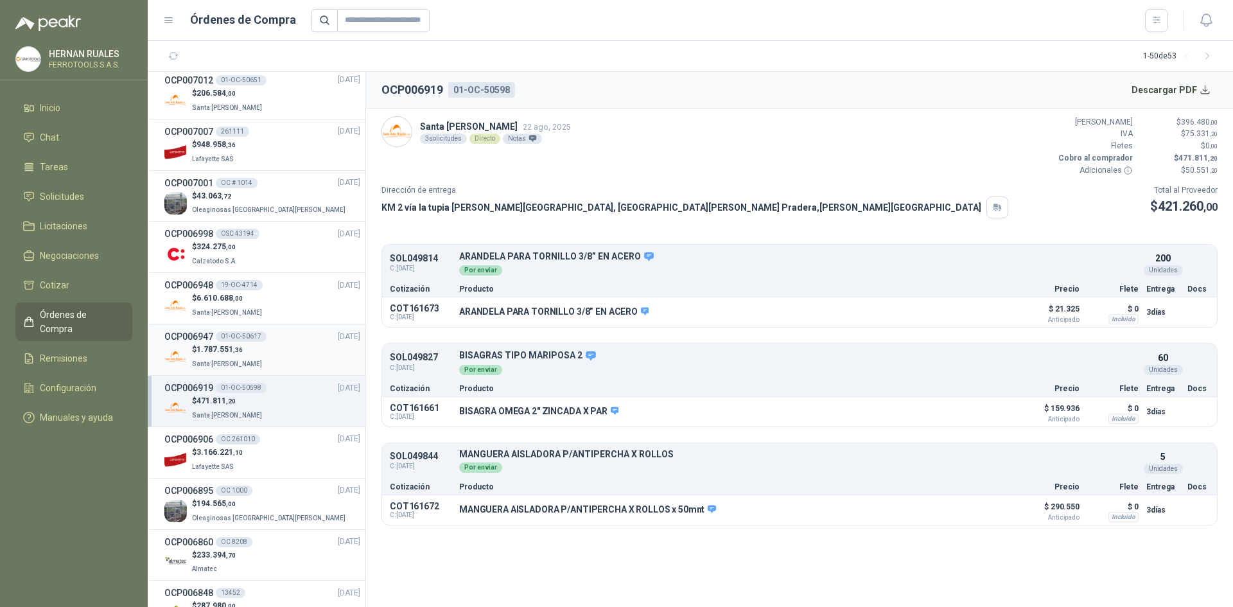
scroll to position [385, 0]
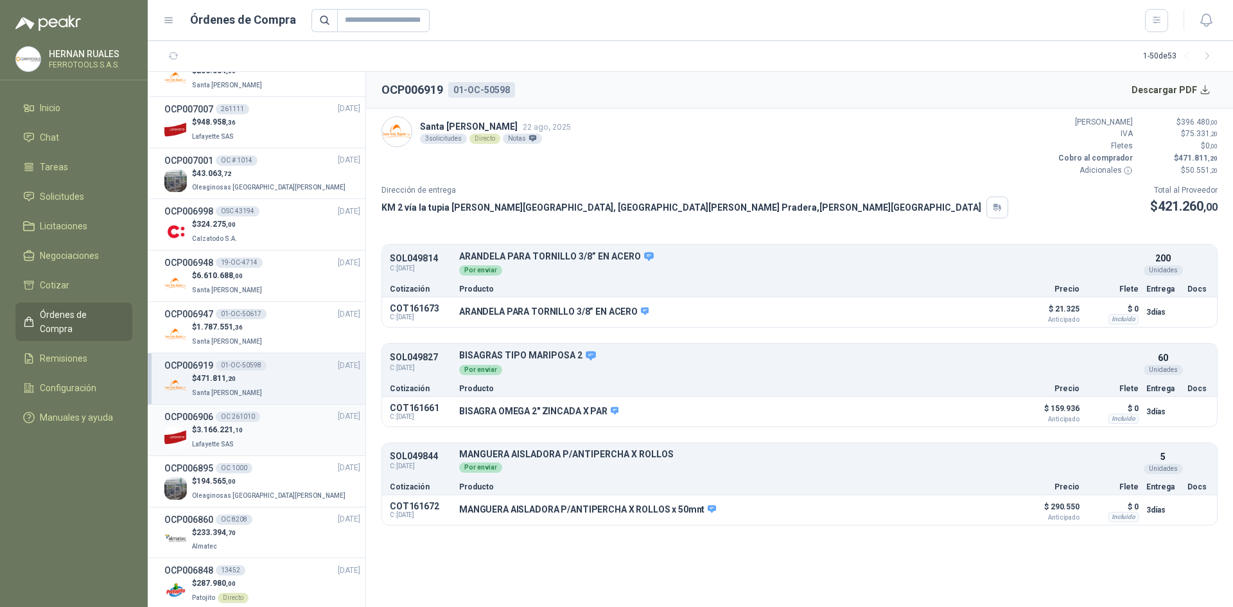
click at [287, 428] on div "$ 3.166.221 ,10 Lafayette SAS" at bounding box center [262, 437] width 196 height 26
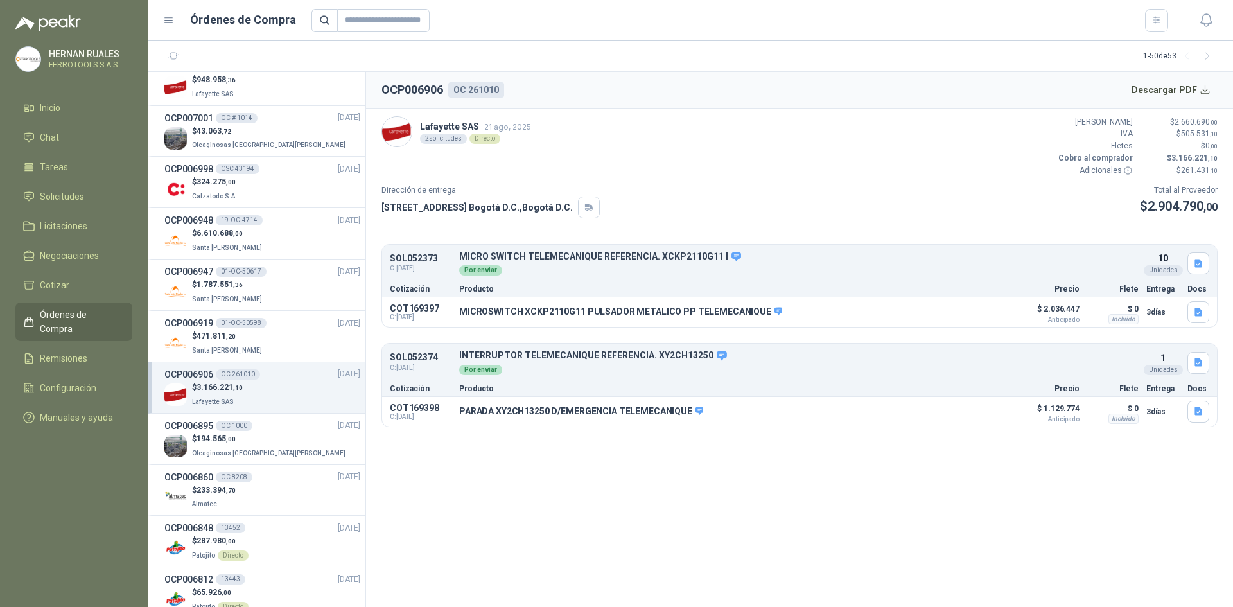
scroll to position [449, 0]
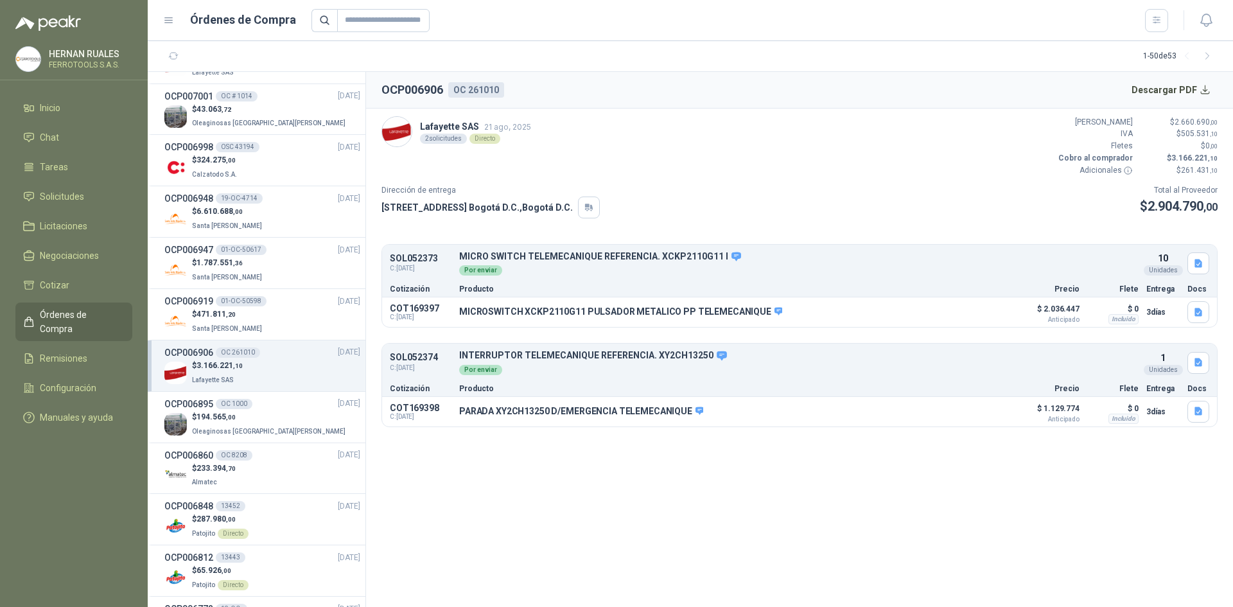
click at [287, 428] on div "$ 194.565 ,00 Oleaginosas [GEOGRAPHIC_DATA][PERSON_NAME]" at bounding box center [262, 424] width 196 height 26
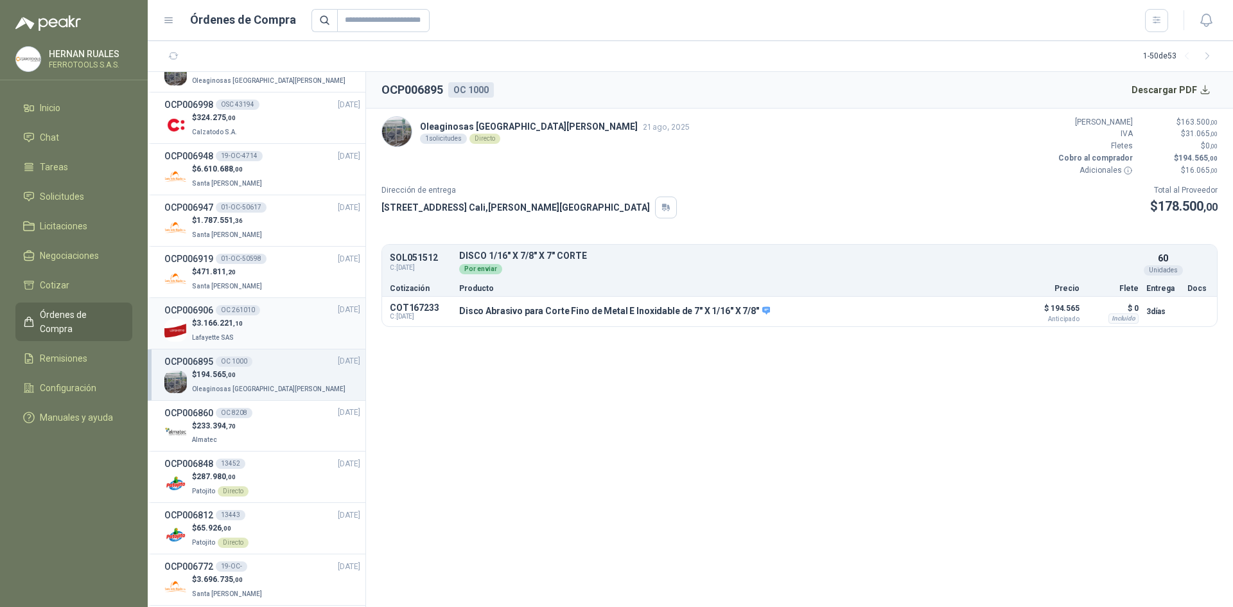
scroll to position [514, 0]
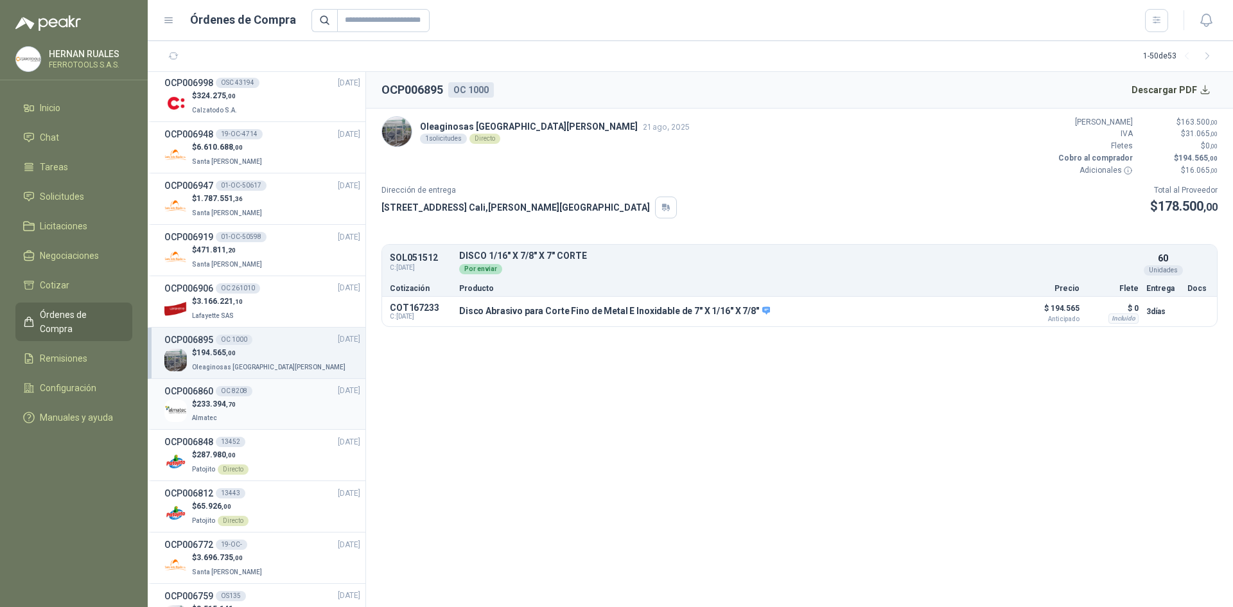
click at [295, 414] on div "$ 233.394 ,70 Almatec" at bounding box center [262, 411] width 196 height 26
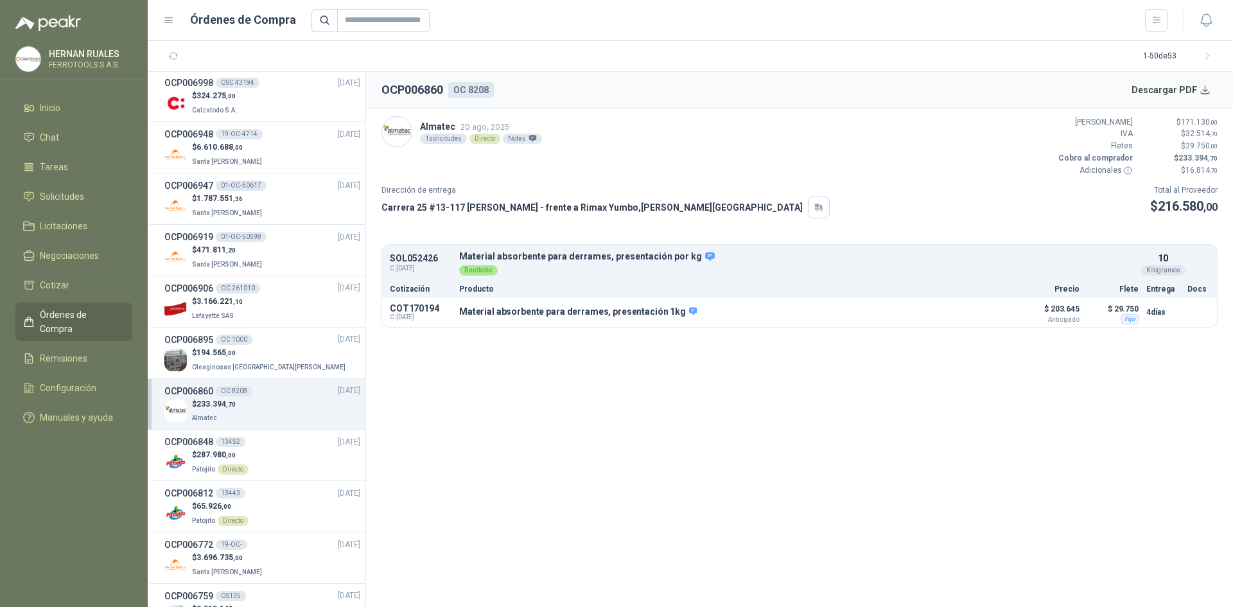
scroll to position [578, 0]
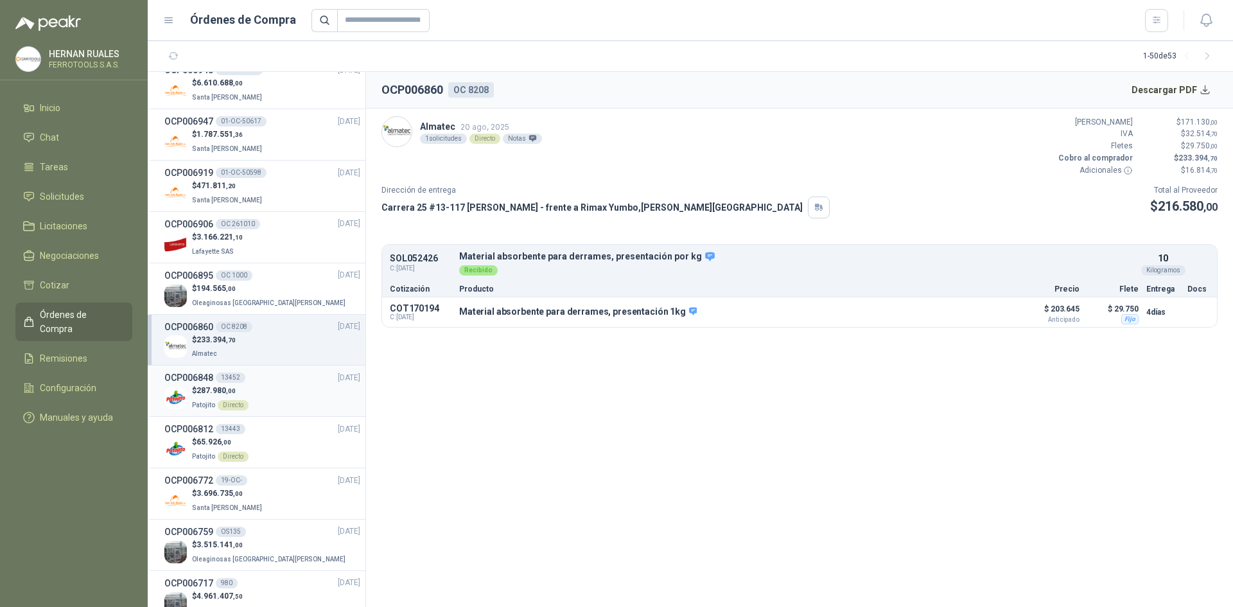
click at [286, 401] on div "$ 287.980 ,00 Patojito Directo" at bounding box center [262, 398] width 196 height 26
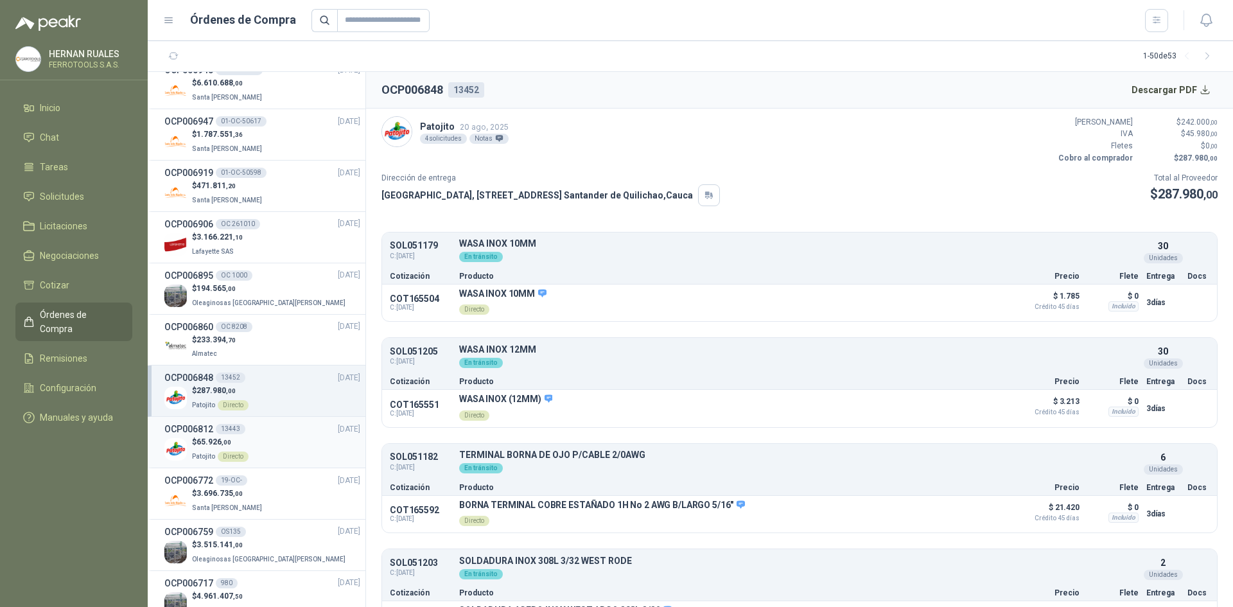
click at [298, 445] on div "$ 65.926 ,00 Patojito Directo" at bounding box center [262, 449] width 196 height 26
